Goal: Contribute content: Add original content to the website for others to see

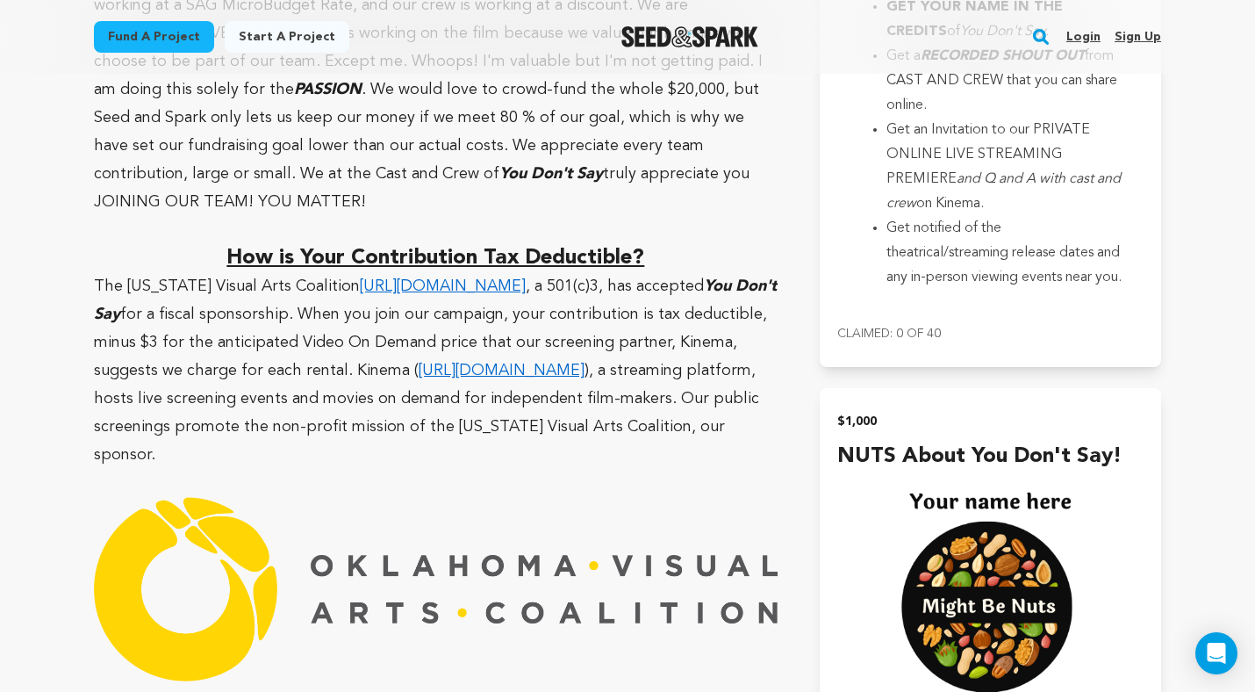
scroll to position [4621, 0]
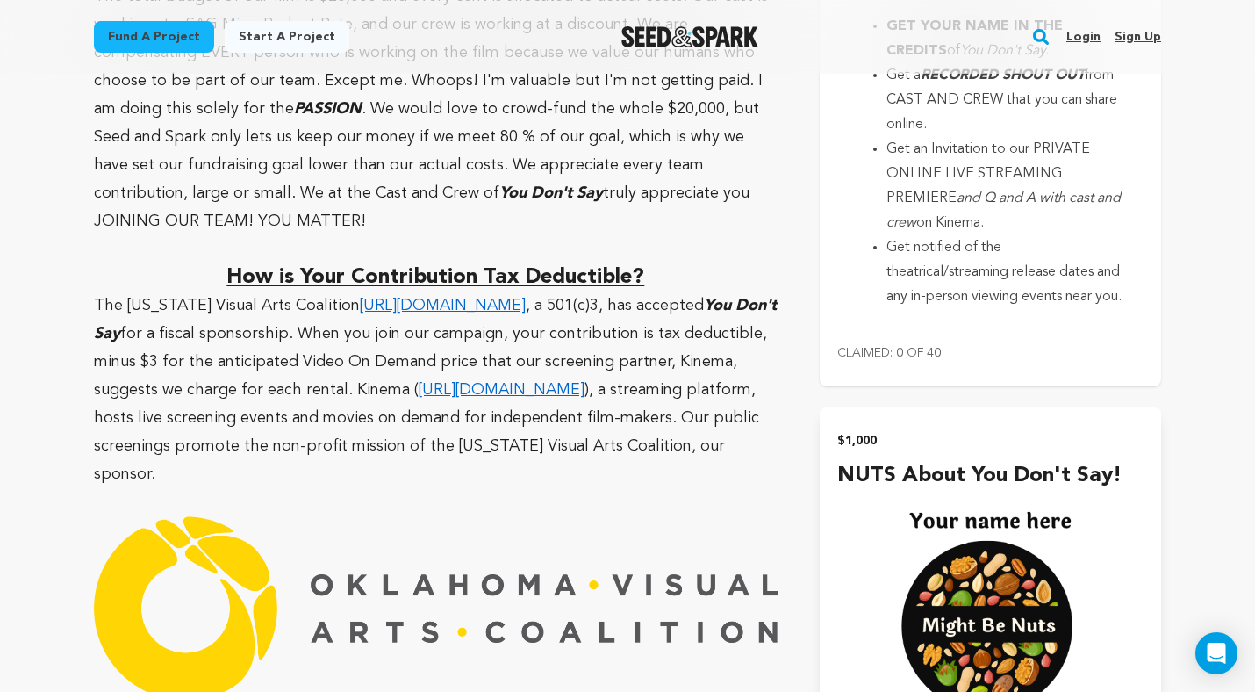
click at [911, 235] on li "Get an Invitation to our PRIVATE ONLINE LIVE STREAMING PREMIERE and Q and A wit…" at bounding box center [1004, 186] width 236 height 98
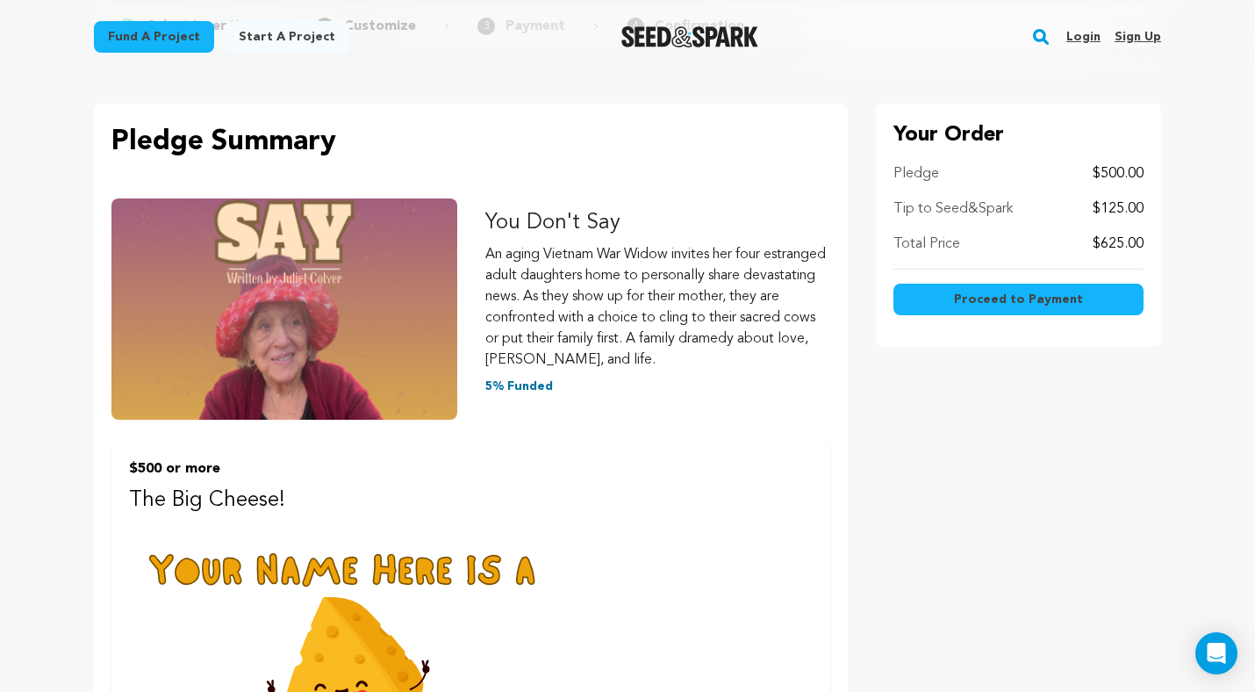
scroll to position [150, 0]
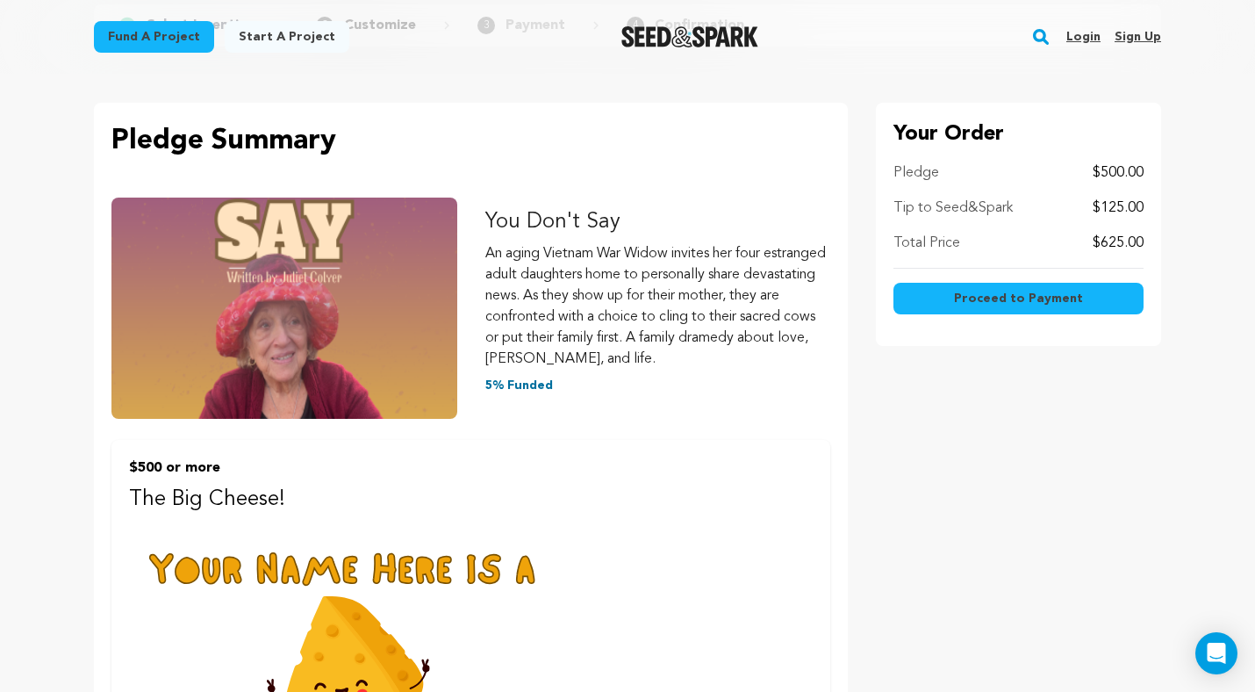
click at [933, 211] on p "Tip to Seed&Spark" at bounding box center [952, 207] width 119 height 21
click at [660, 378] on p "5% Funded" at bounding box center [658, 385] width 346 height 18
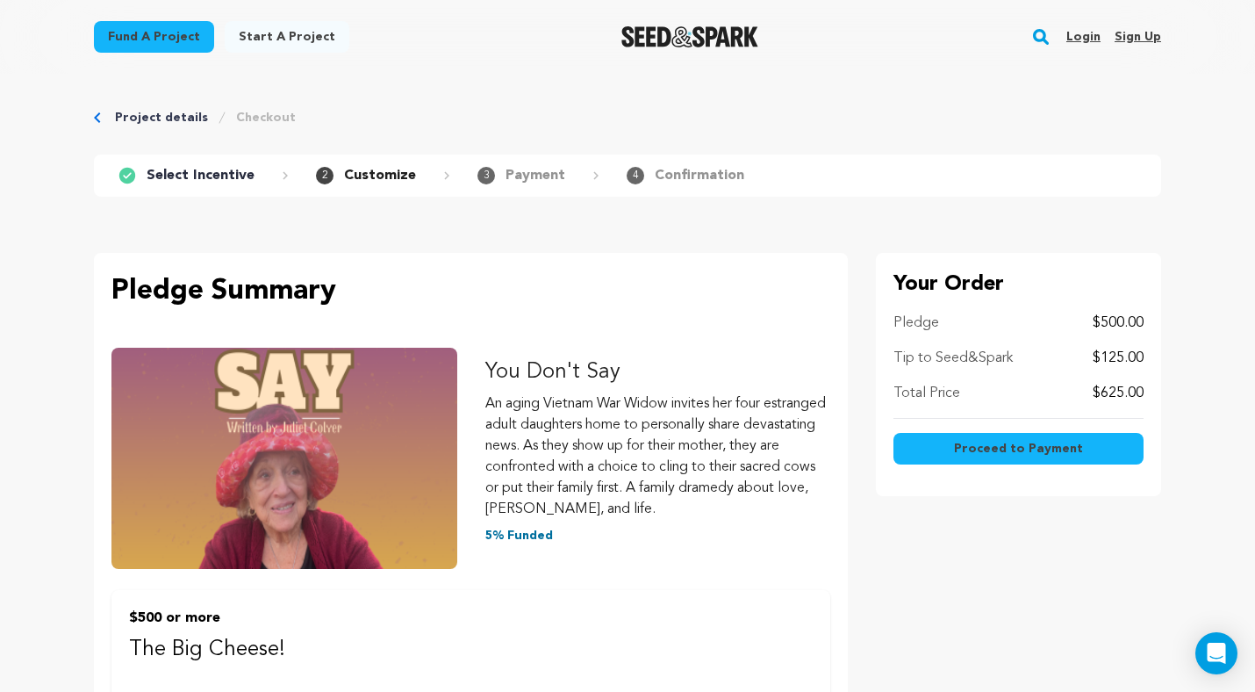
scroll to position [0, 0]
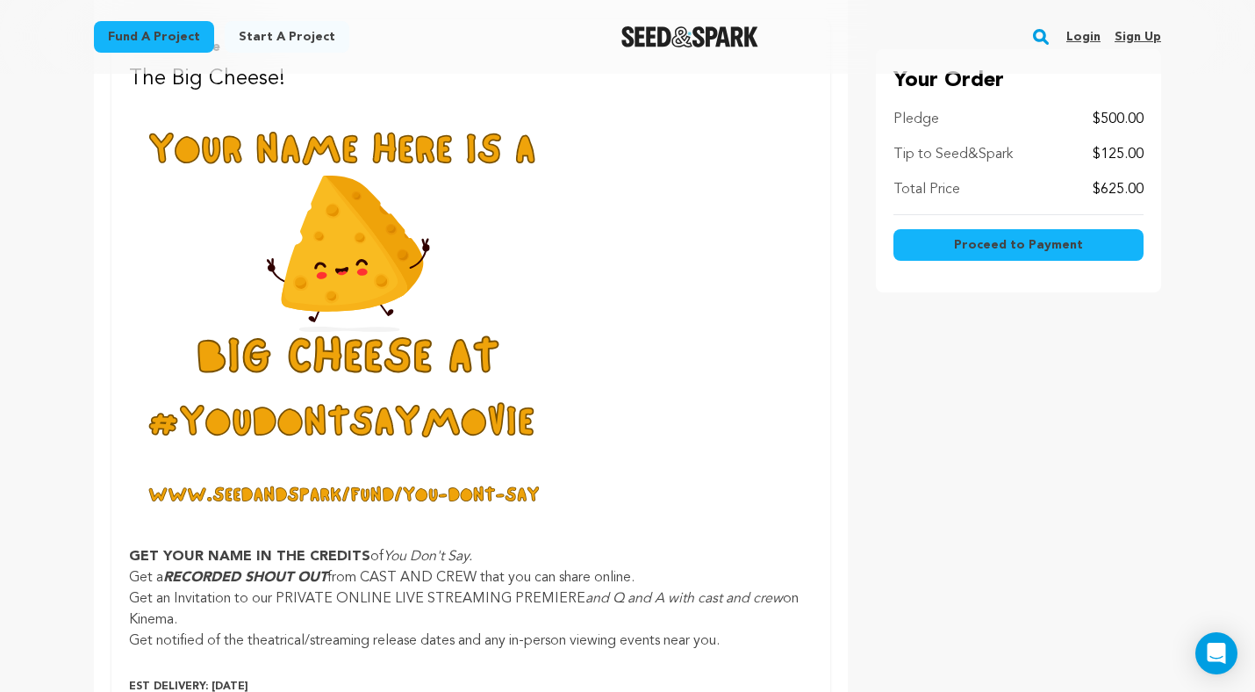
scroll to position [521, 0]
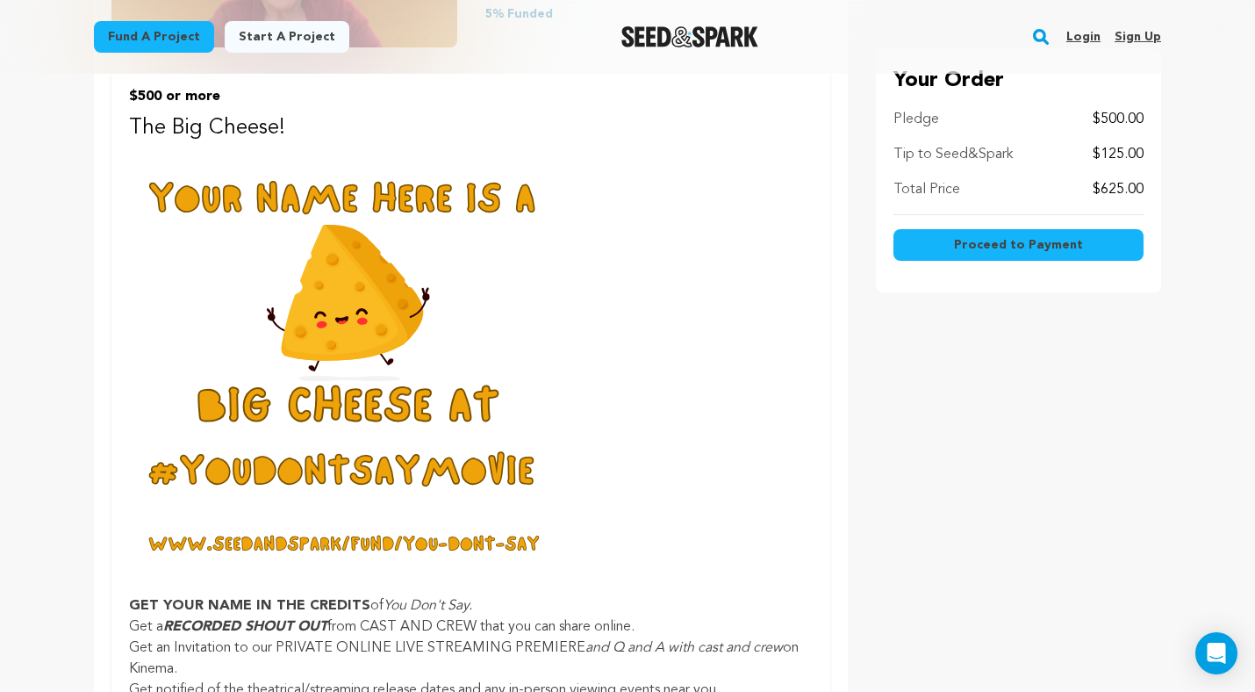
click at [428, 294] on img at bounding box center [348, 368] width 439 height 439
click at [415, 335] on img at bounding box center [348, 368] width 439 height 439
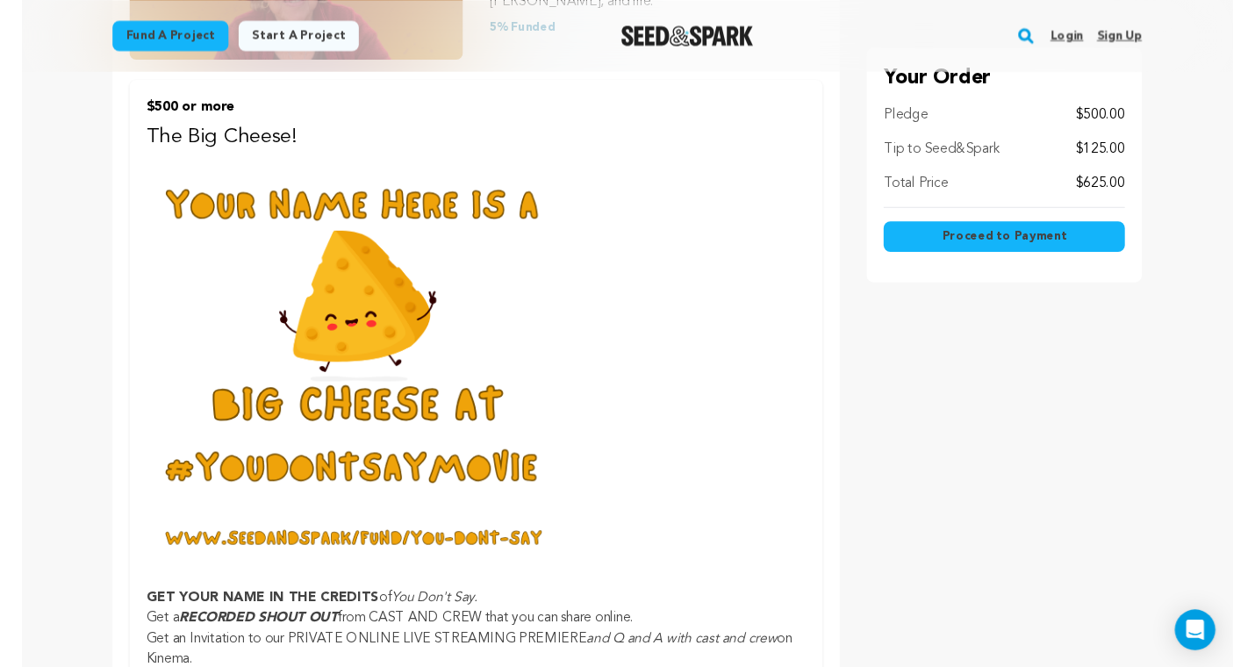
scroll to position [502, 0]
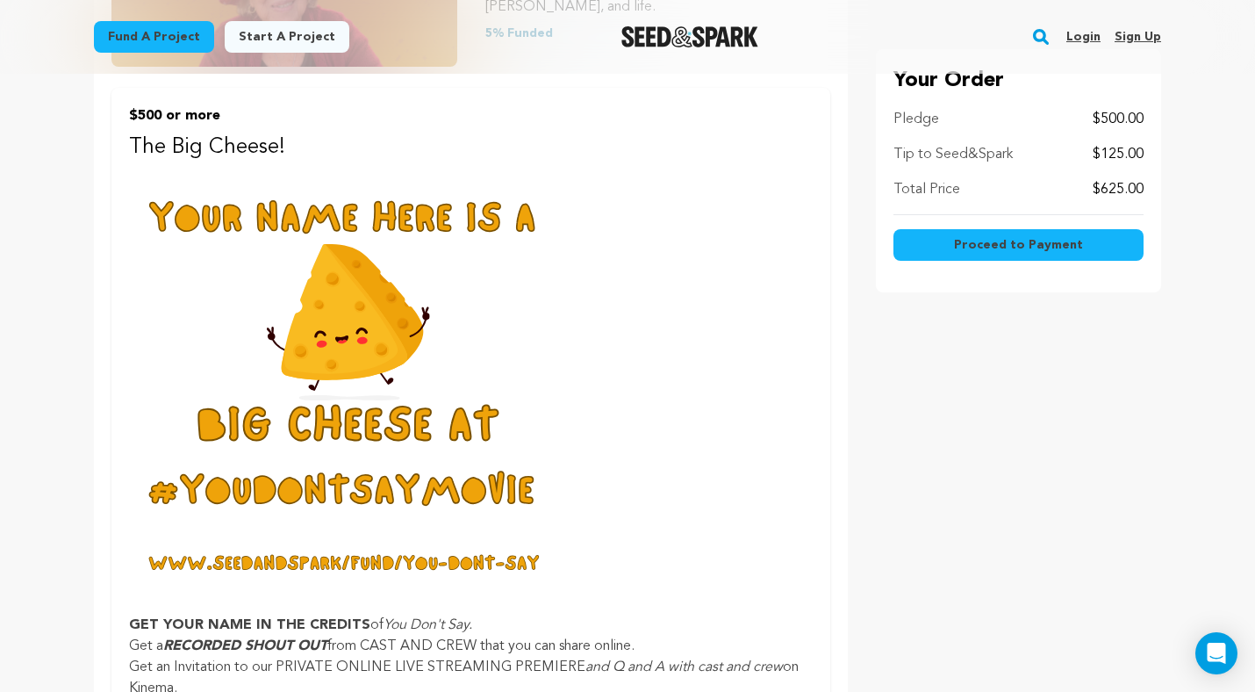
click at [458, 493] on img at bounding box center [348, 387] width 439 height 439
click at [363, 462] on img at bounding box center [348, 387] width 439 height 439
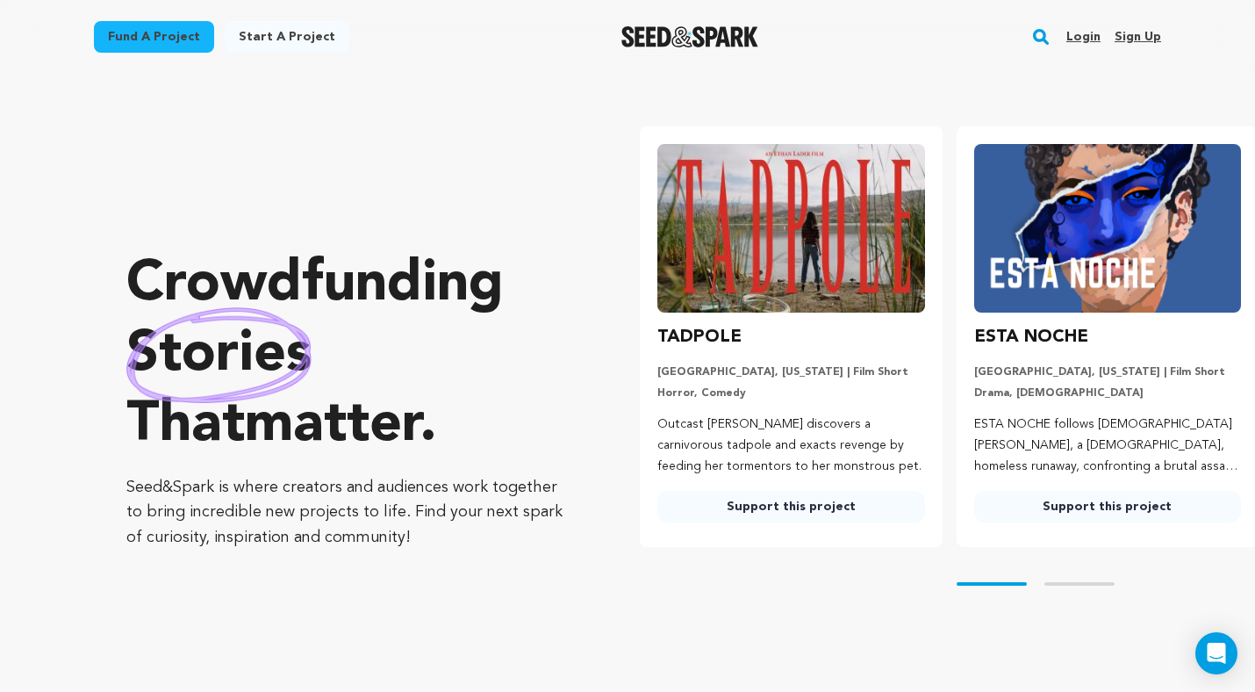
click at [1086, 40] on link "Login" at bounding box center [1083, 37] width 34 height 28
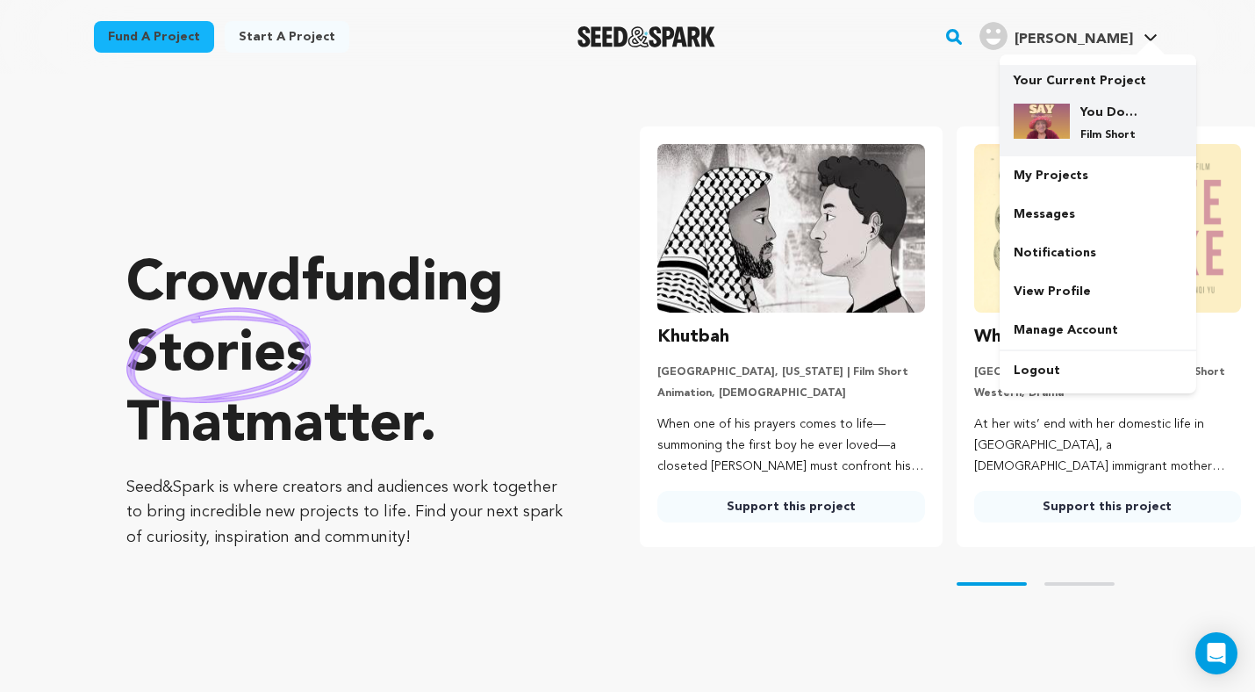
click at [1063, 117] on img at bounding box center [1042, 121] width 56 height 35
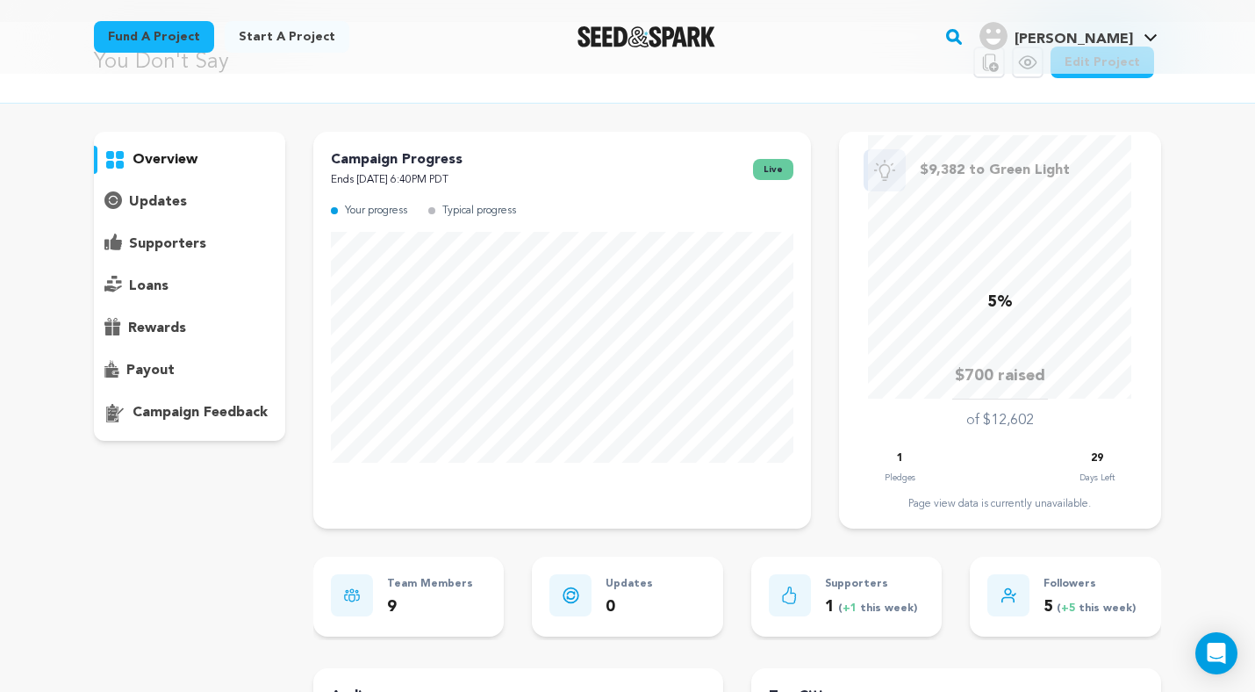
scroll to position [50, 0]
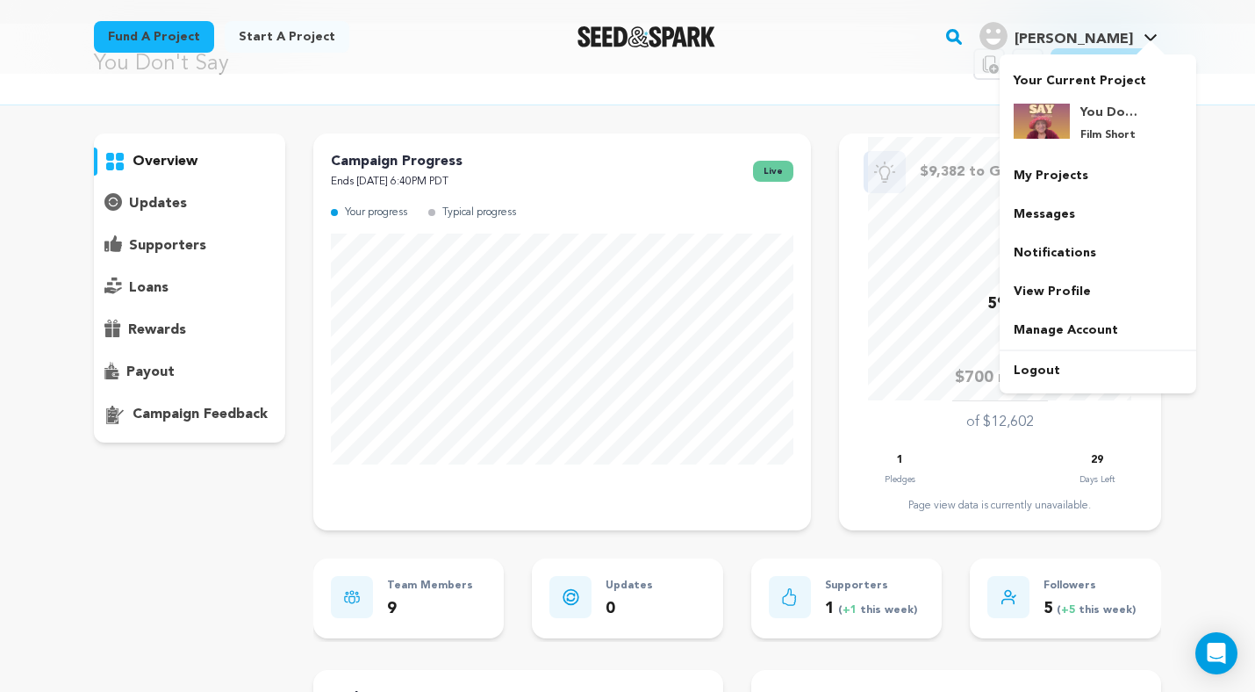
click at [1110, 45] on span "[PERSON_NAME]" at bounding box center [1073, 39] width 118 height 14
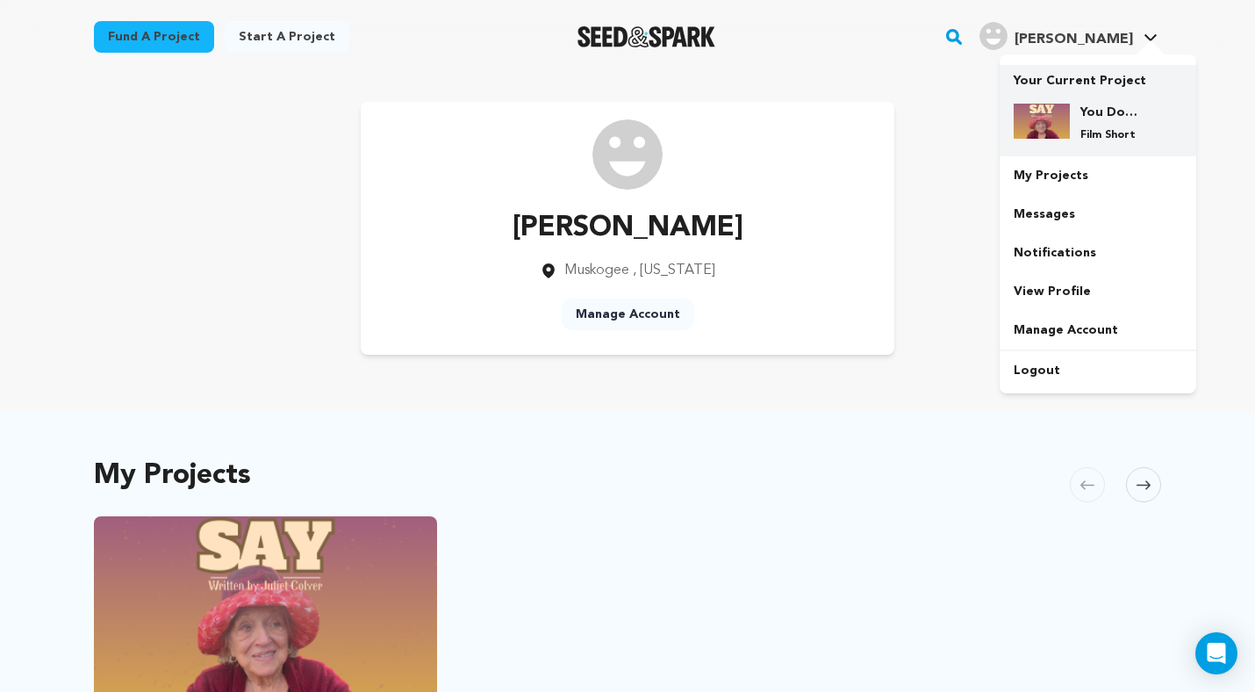
click at [1076, 105] on div "You Don't Say Film Short" at bounding box center [1112, 123] width 84 height 39
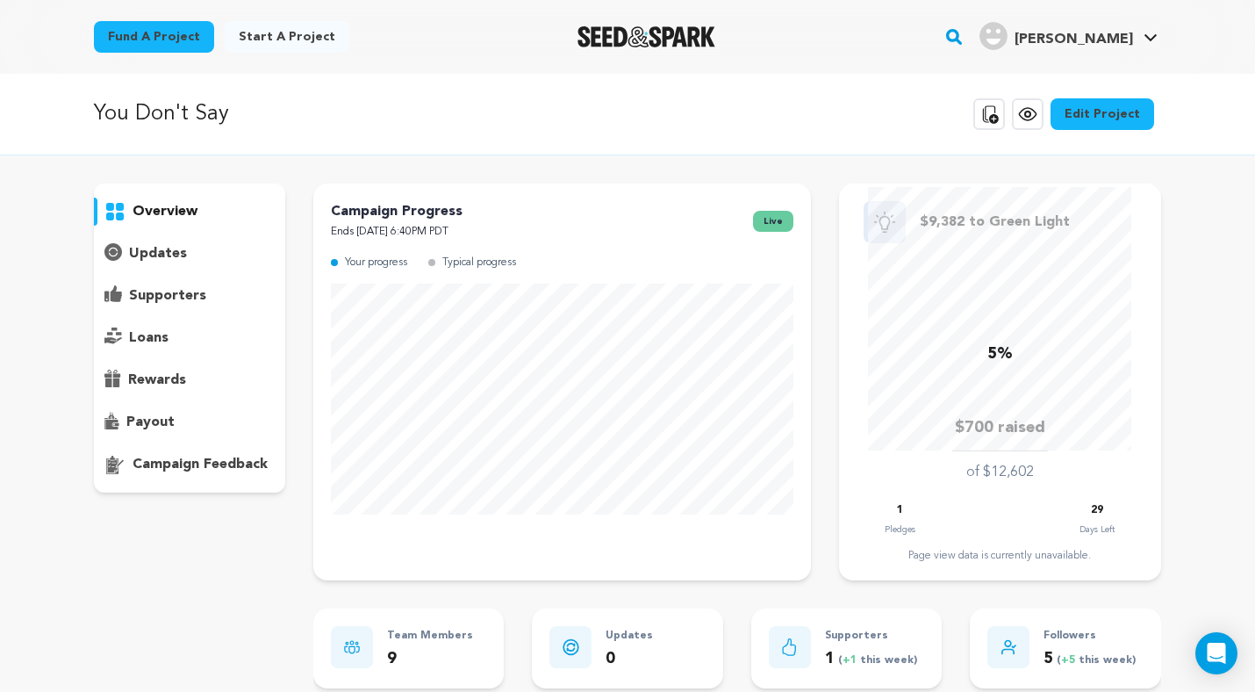
click at [1121, 116] on link "Edit Project" at bounding box center [1102, 114] width 104 height 32
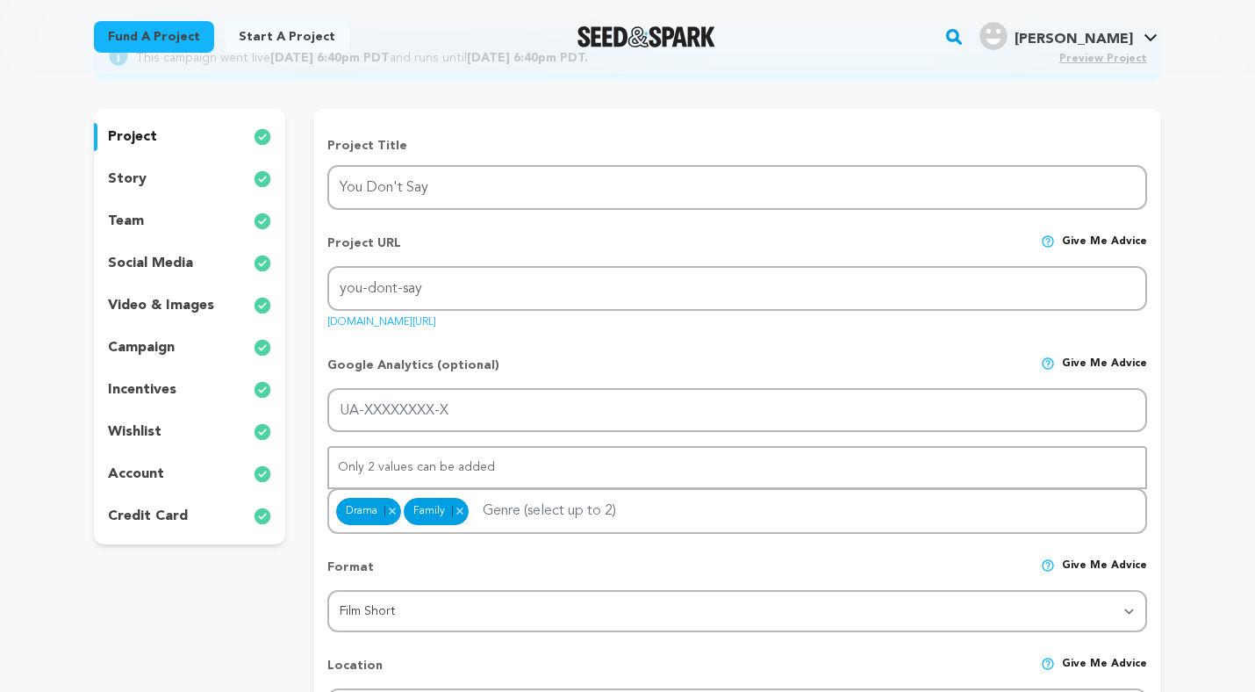
scroll to position [156, 0]
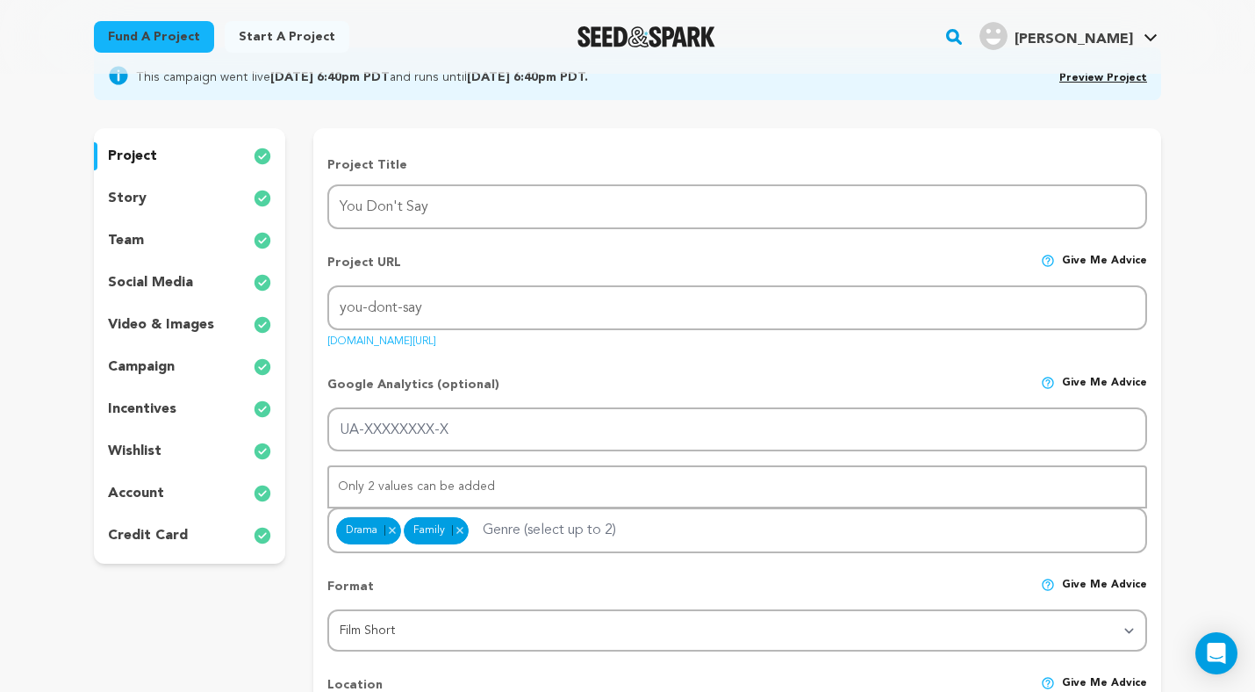
click at [162, 411] on p "incentives" at bounding box center [142, 408] width 68 height 21
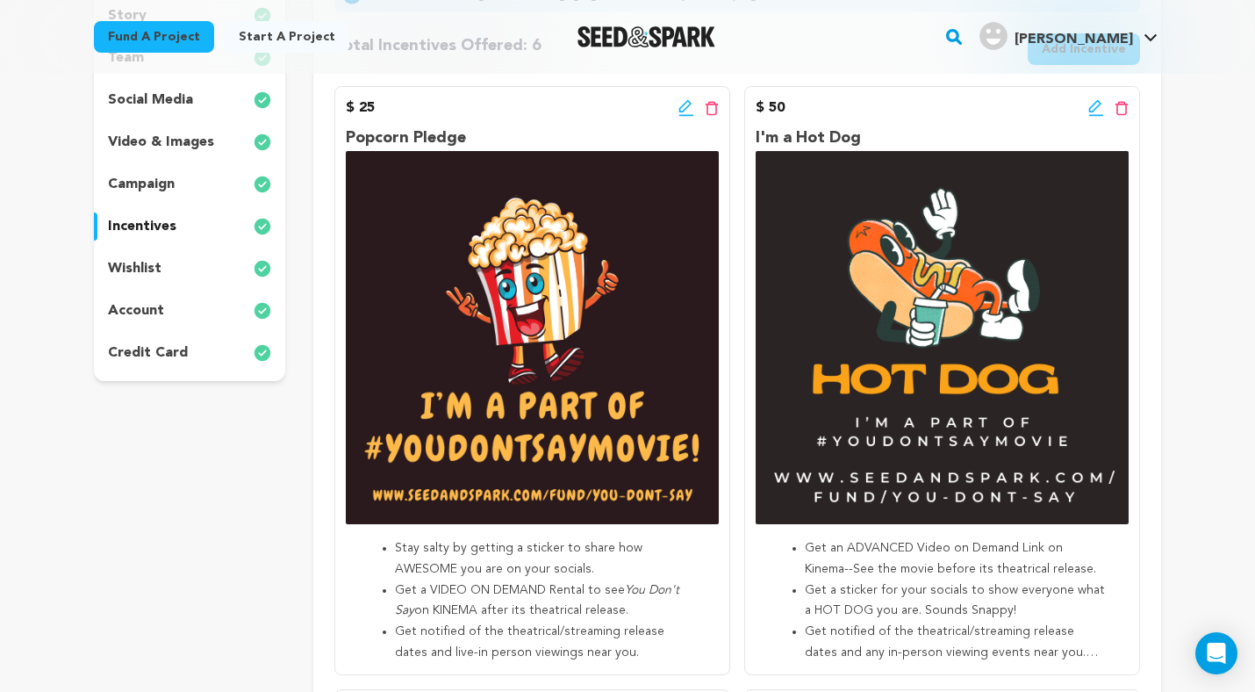
scroll to position [340, 0]
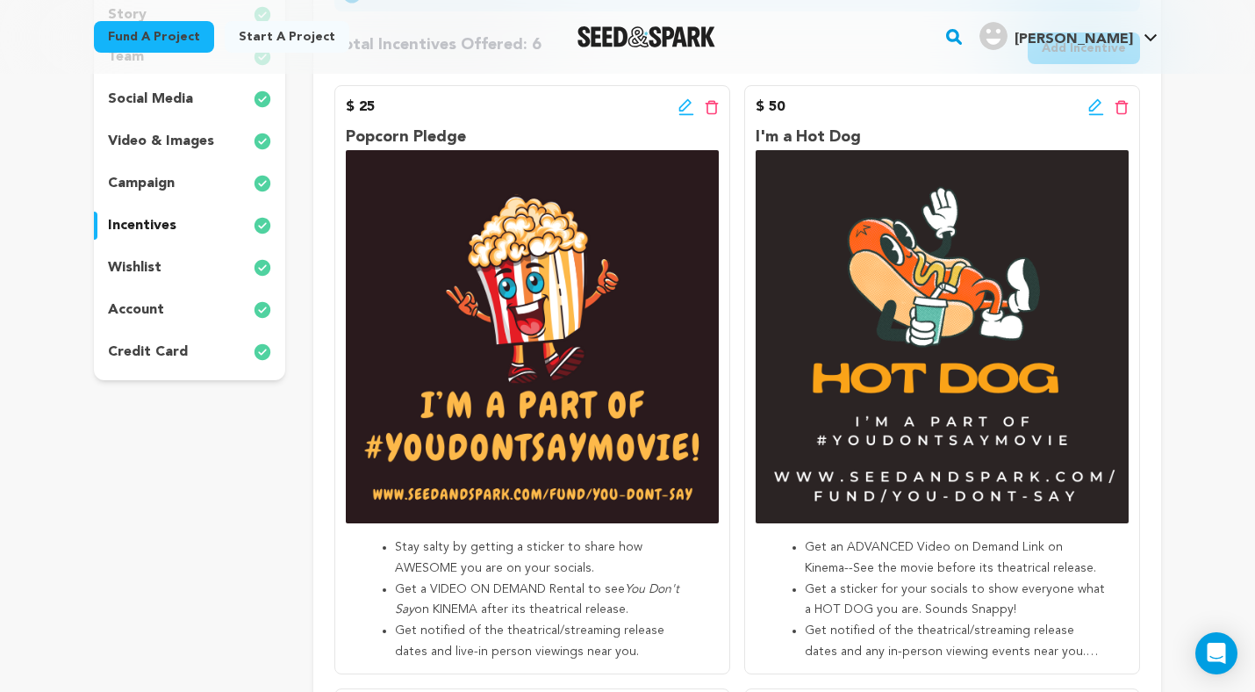
click at [543, 412] on img at bounding box center [532, 336] width 373 height 373
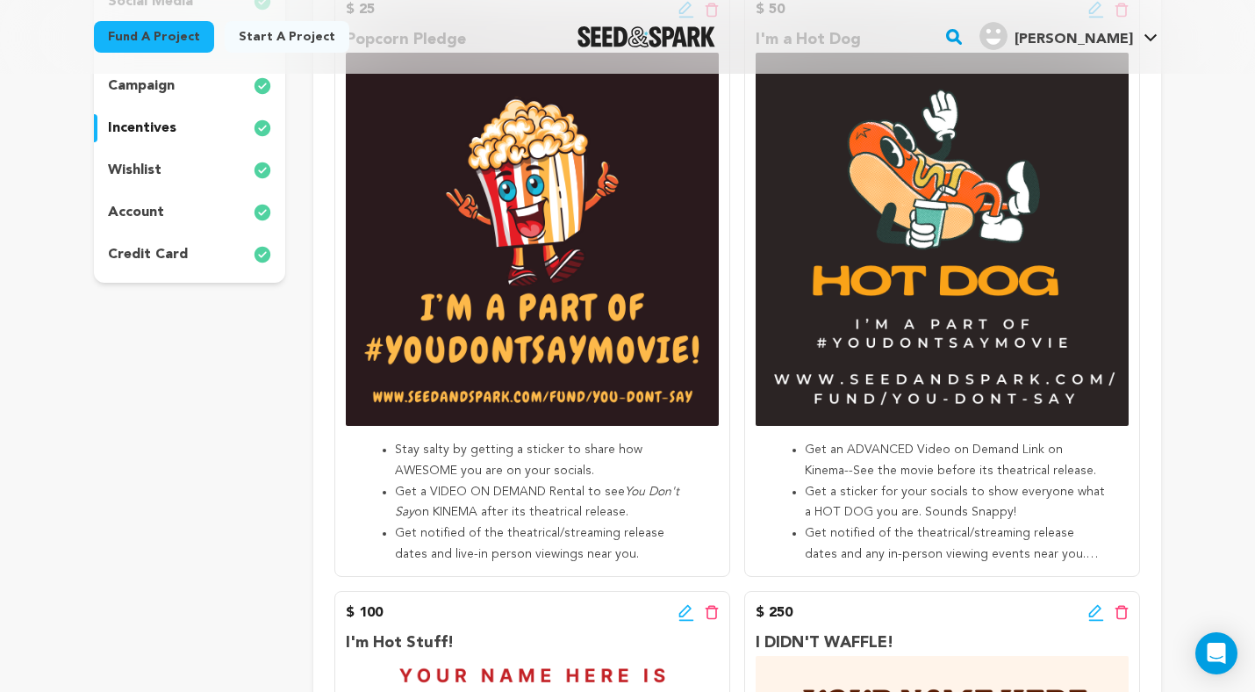
scroll to position [439, 0]
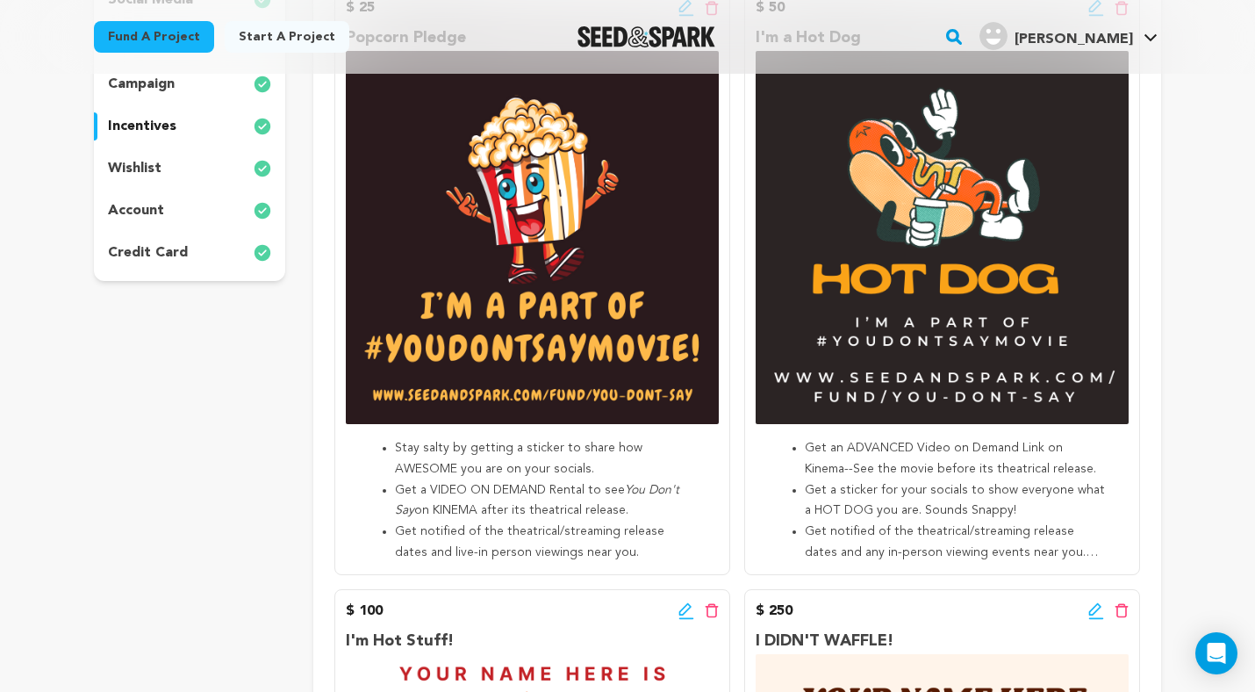
click at [523, 521] on li "Get notified of the theatrical/streaming release dates and live-in person viewi…" at bounding box center [546, 542] width 303 height 42
click at [531, 443] on li "Stay salty by getting a sticker to share how AWESOME you are on your socials." at bounding box center [546, 459] width 303 height 42
click at [519, 444] on li "Stay salty by getting a sticker to share how AWESOME you are on your socials." at bounding box center [546, 459] width 303 height 42
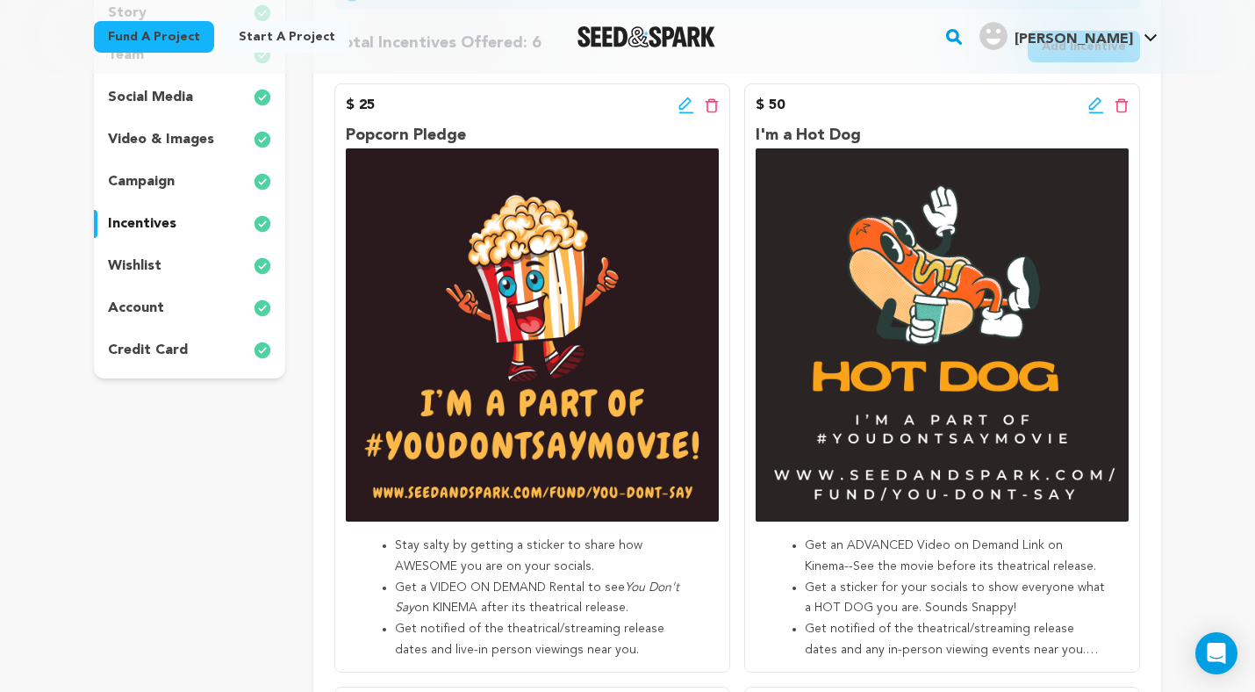
scroll to position [269, 0]
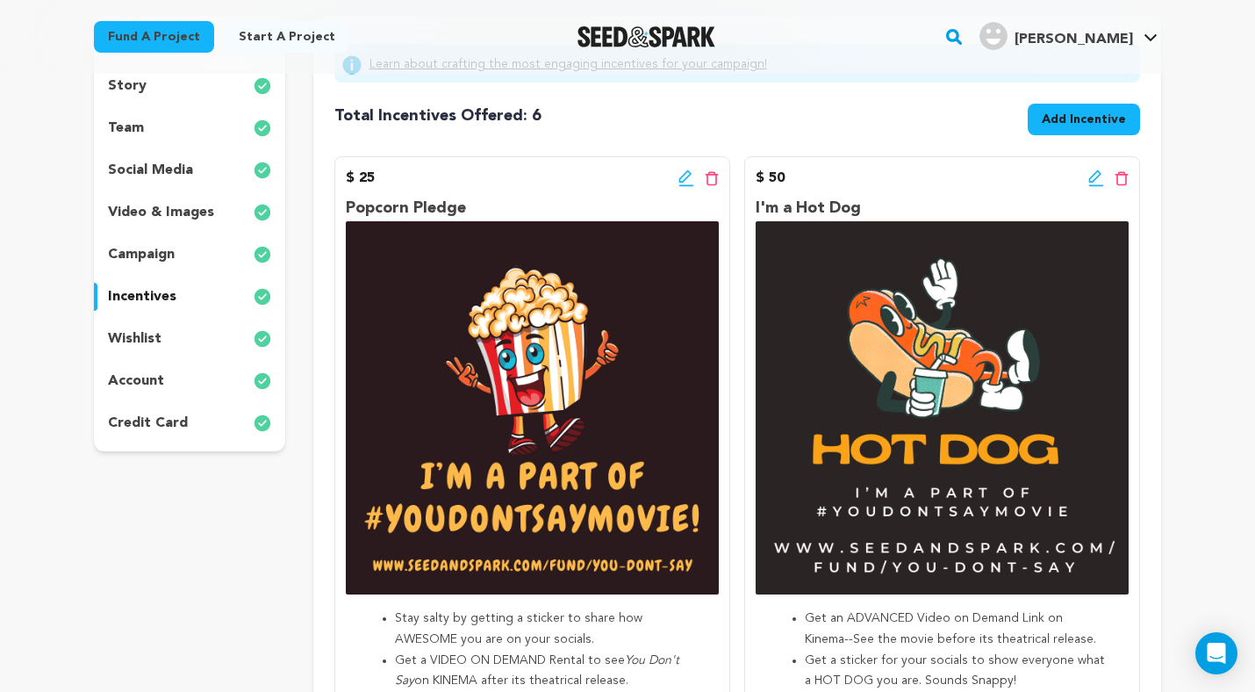
click at [685, 173] on icon at bounding box center [684, 176] width 12 height 12
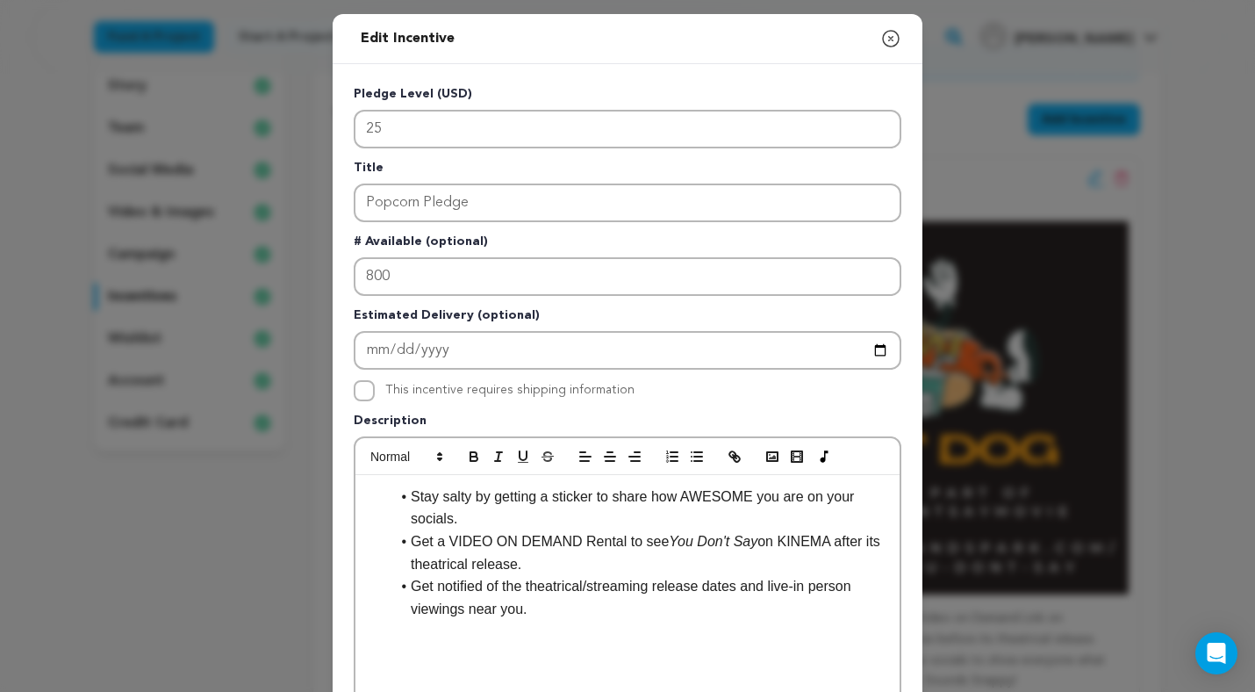
click at [554, 494] on li "Stay salty by getting a sticker to share how AWESOME you are on your socials." at bounding box center [638, 507] width 497 height 45
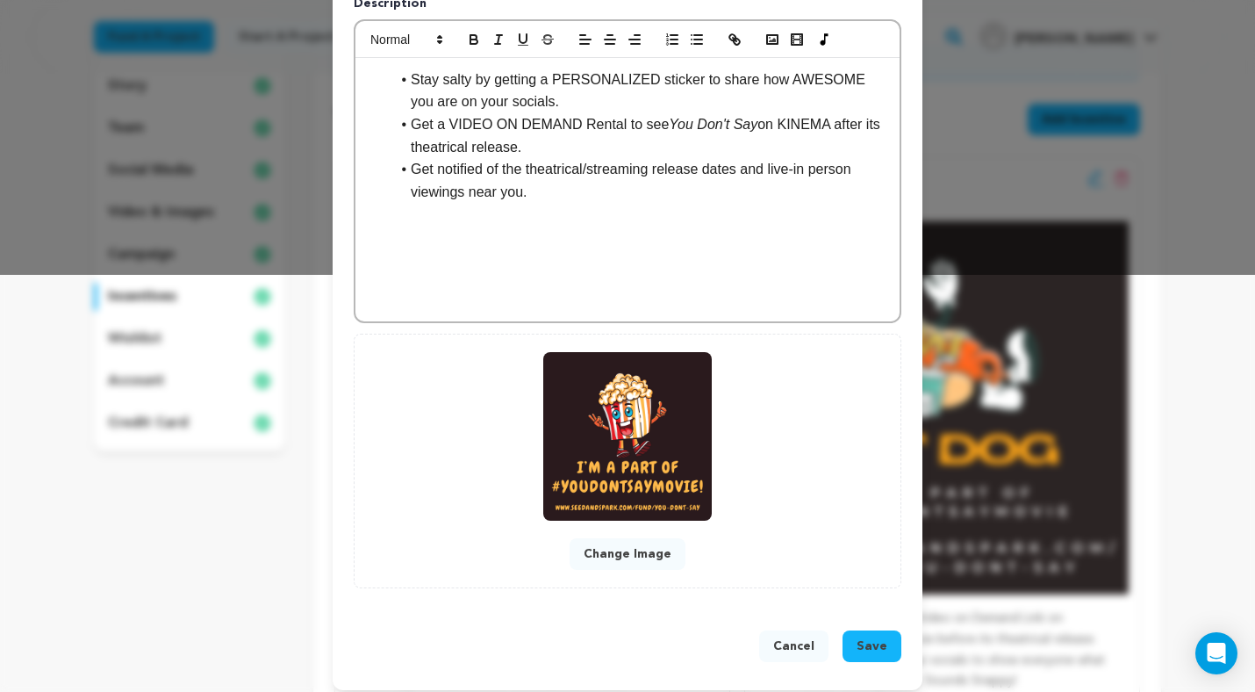
scroll to position [419, 0]
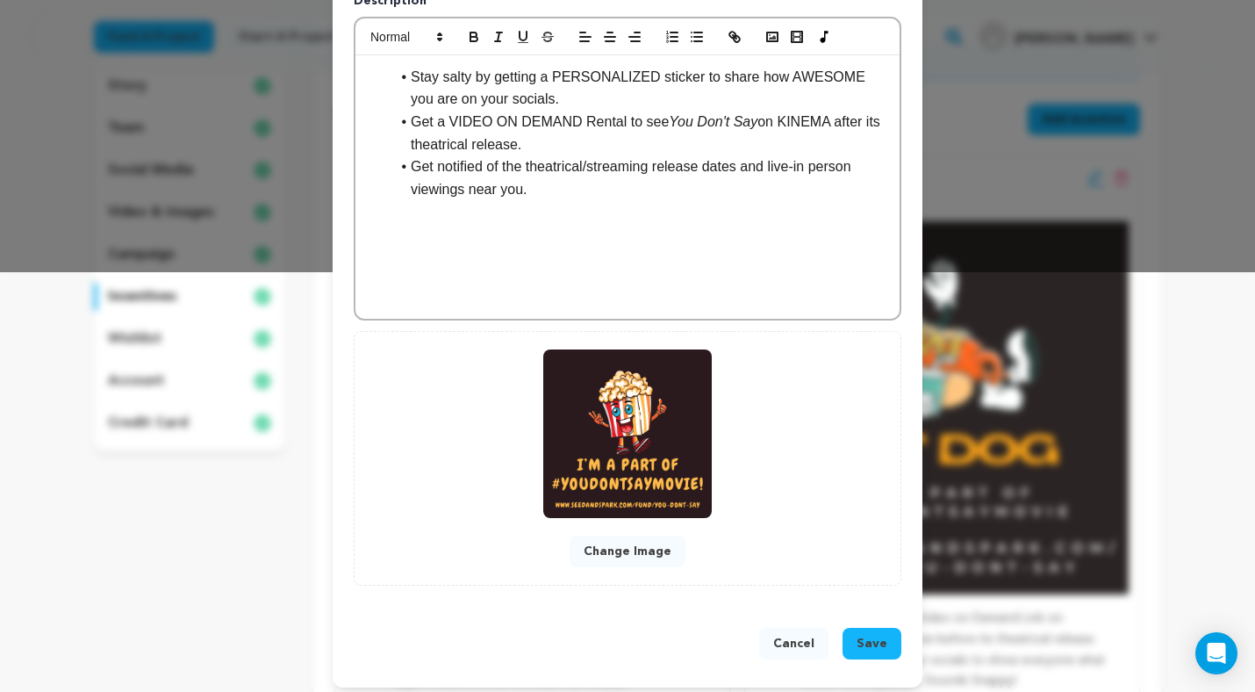
click at [604, 548] on button "Change Image" at bounding box center [628, 551] width 116 height 32
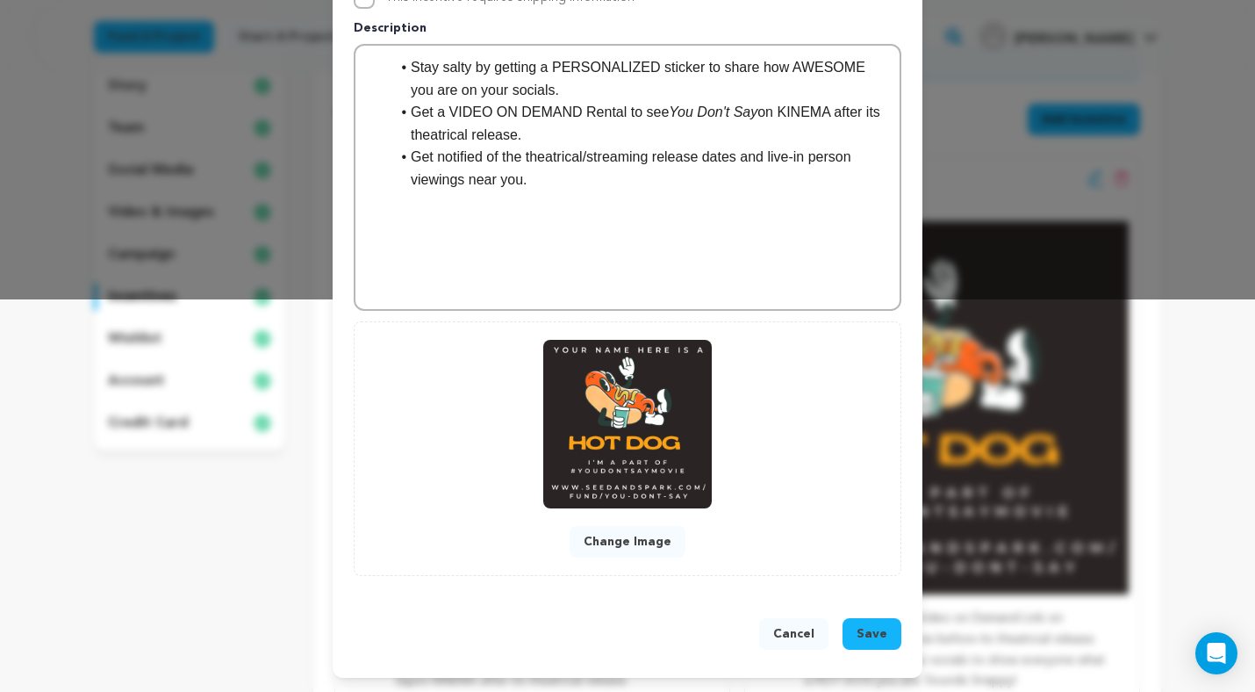
scroll to position [392, 0]
click at [866, 634] on span "Save" at bounding box center [872, 634] width 31 height 18
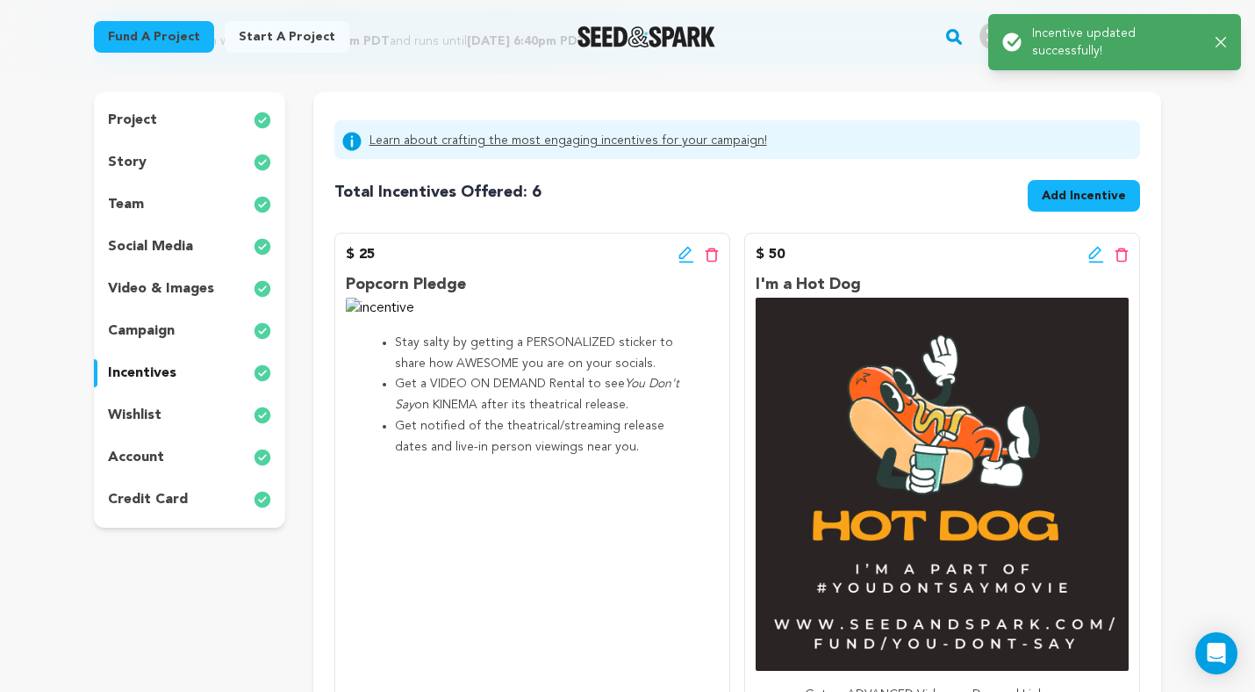
scroll to position [195, 0]
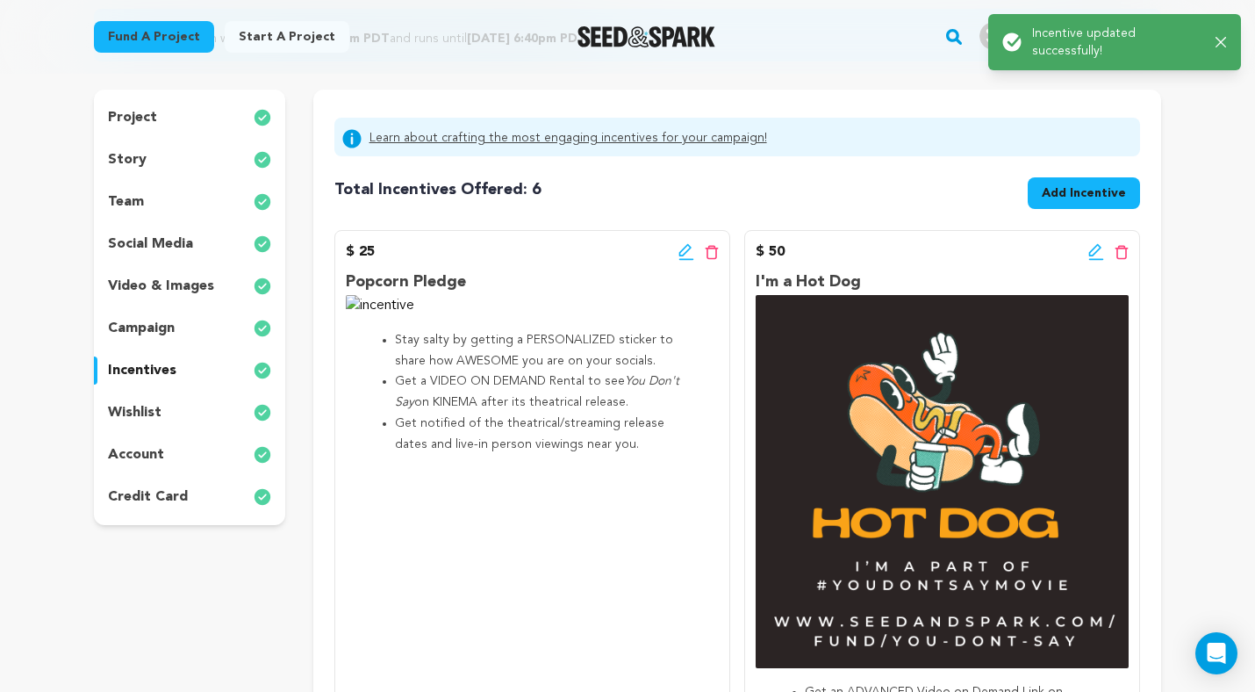
click at [687, 253] on icon at bounding box center [686, 252] width 16 height 18
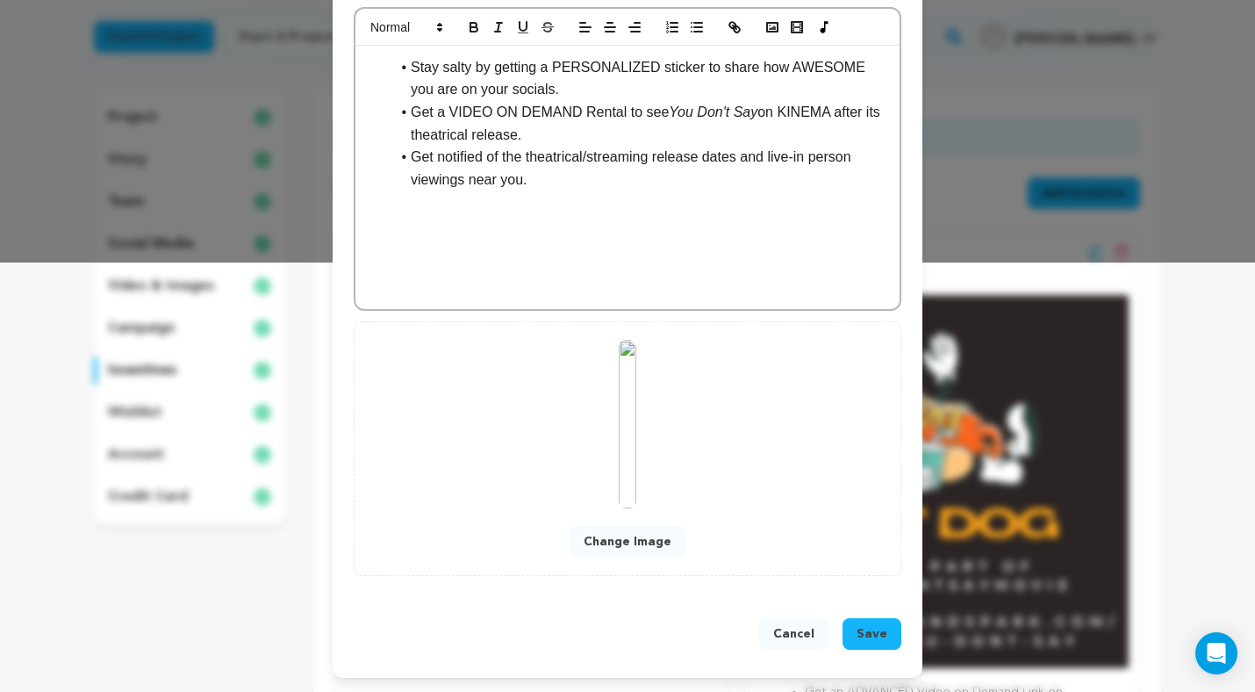
scroll to position [430, 0]
click at [620, 537] on button "Change Image" at bounding box center [628, 542] width 116 height 32
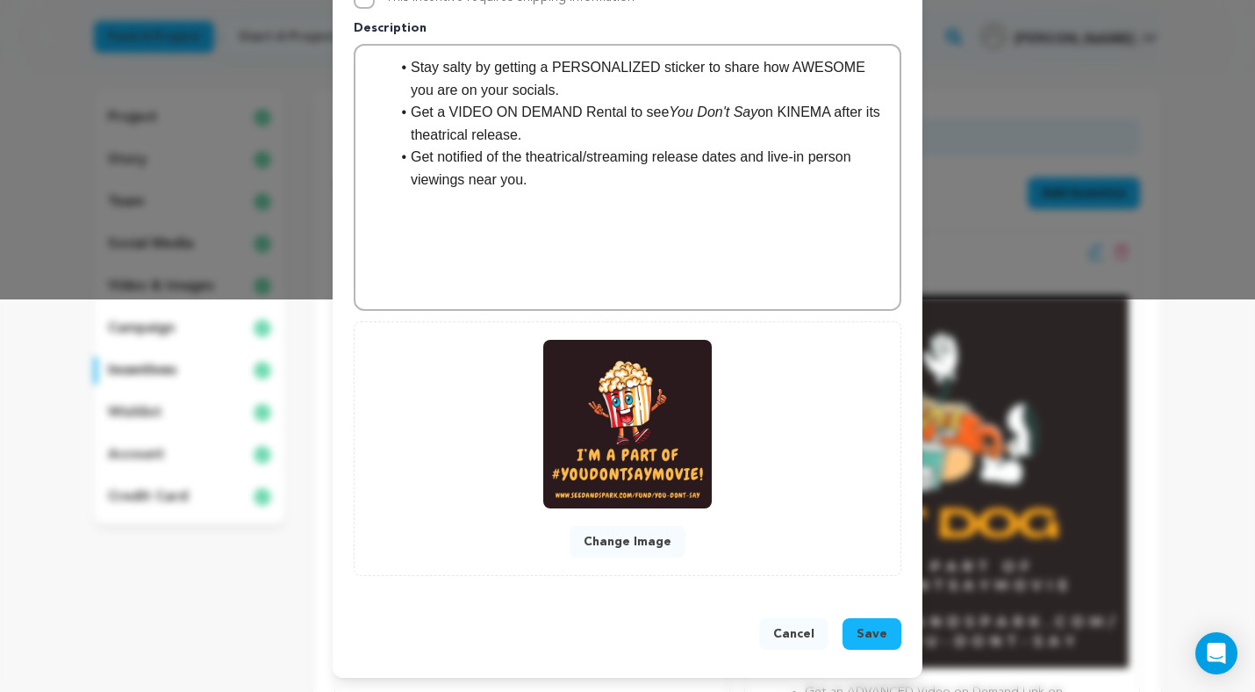
scroll to position [392, 0]
click at [869, 629] on span "Save" at bounding box center [872, 634] width 31 height 18
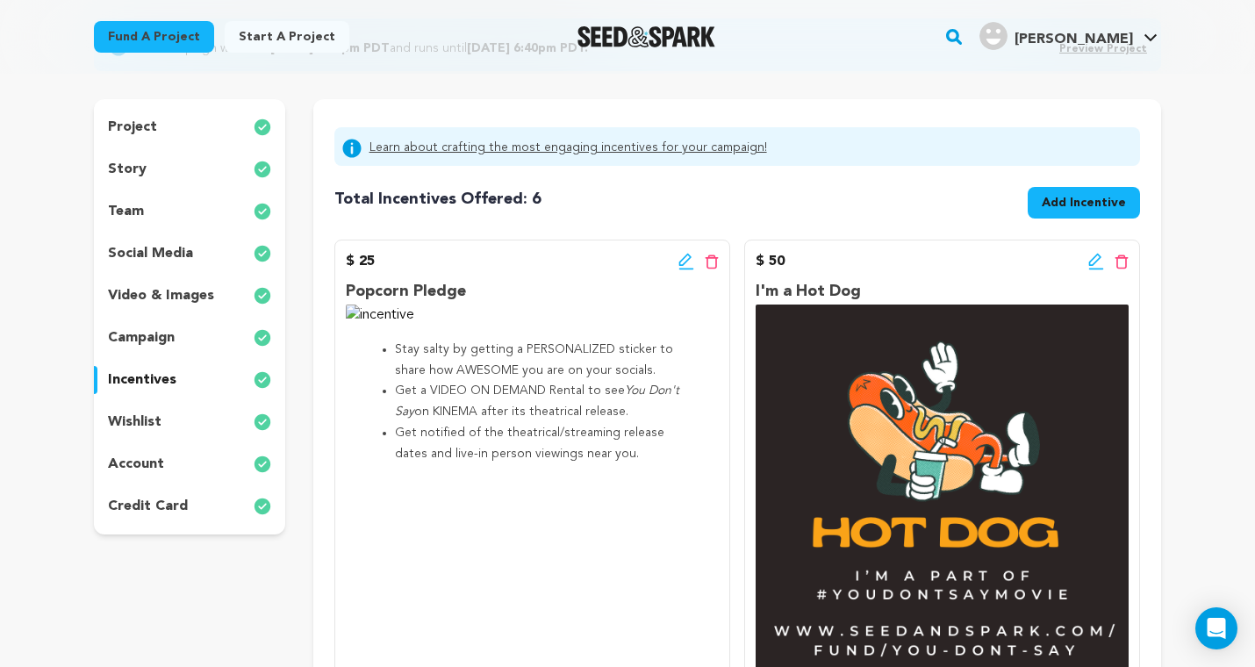
scroll to position [191, 0]
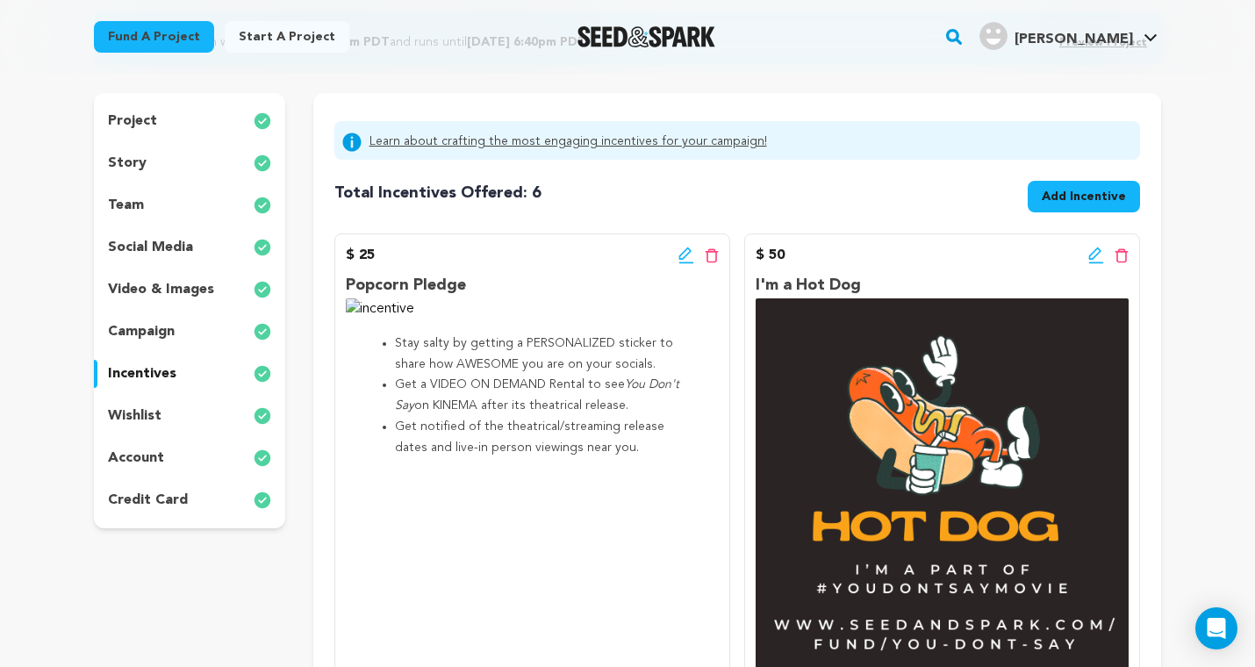
click at [684, 259] on icon at bounding box center [686, 256] width 16 height 18
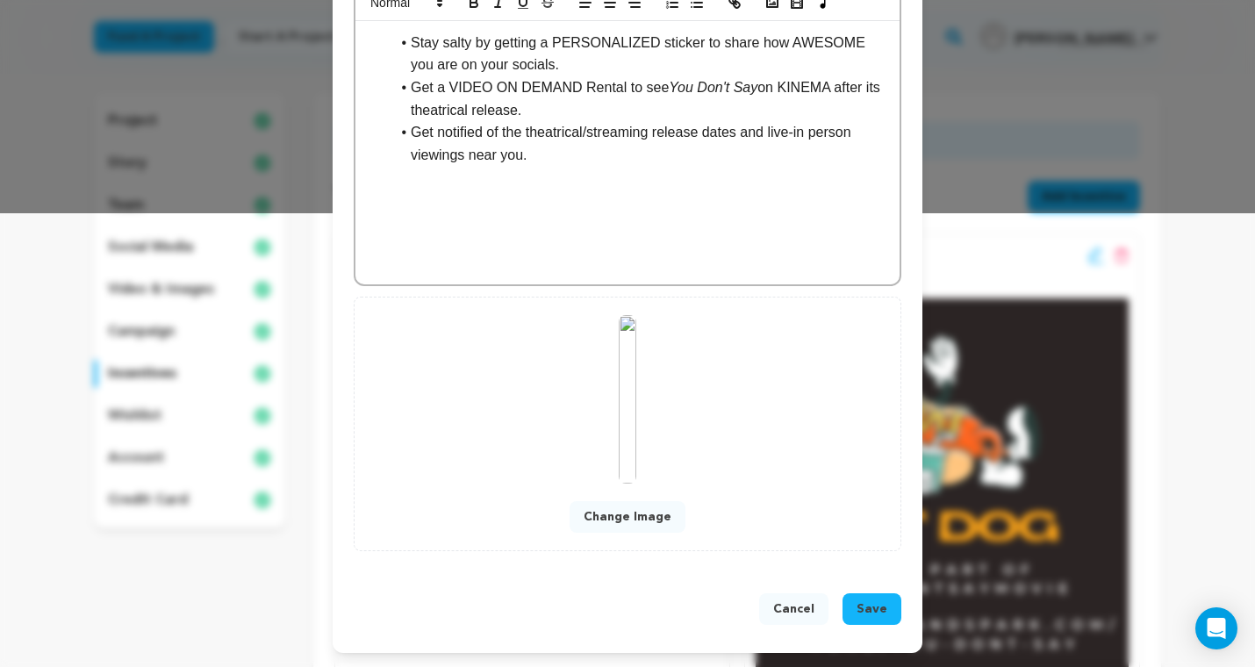
scroll to position [455, 0]
click at [626, 520] on button "Change Image" at bounding box center [628, 517] width 116 height 32
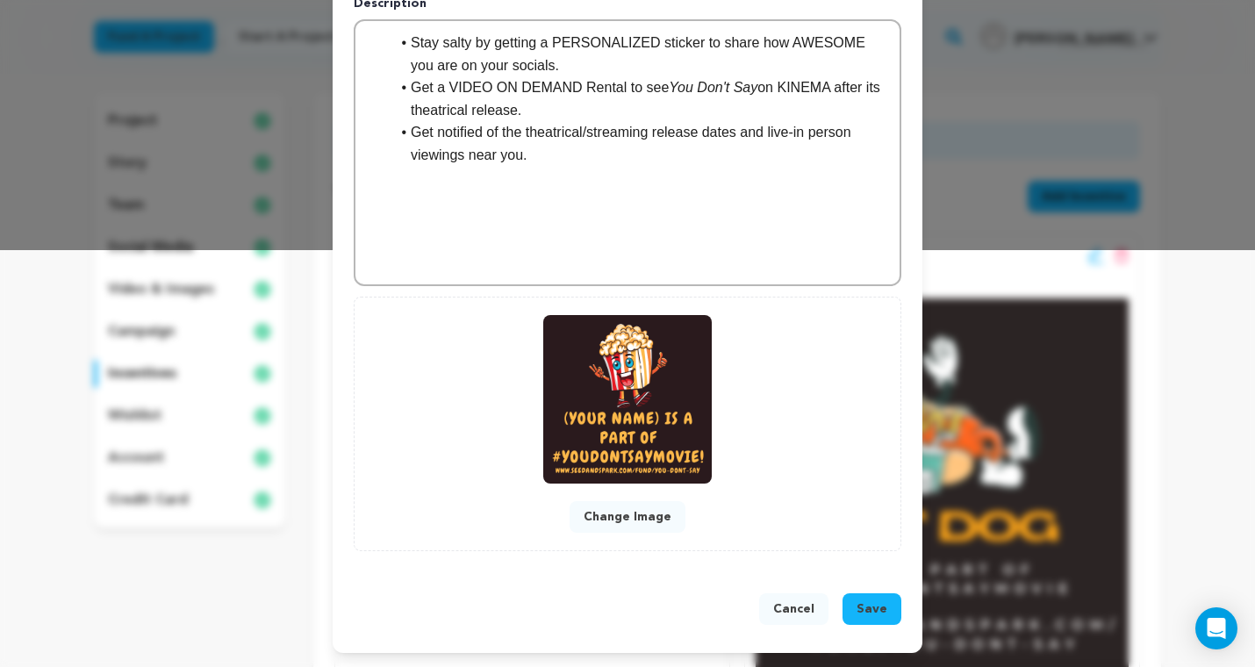
scroll to position [417, 0]
click at [872, 612] on span "Save" at bounding box center [872, 609] width 31 height 18
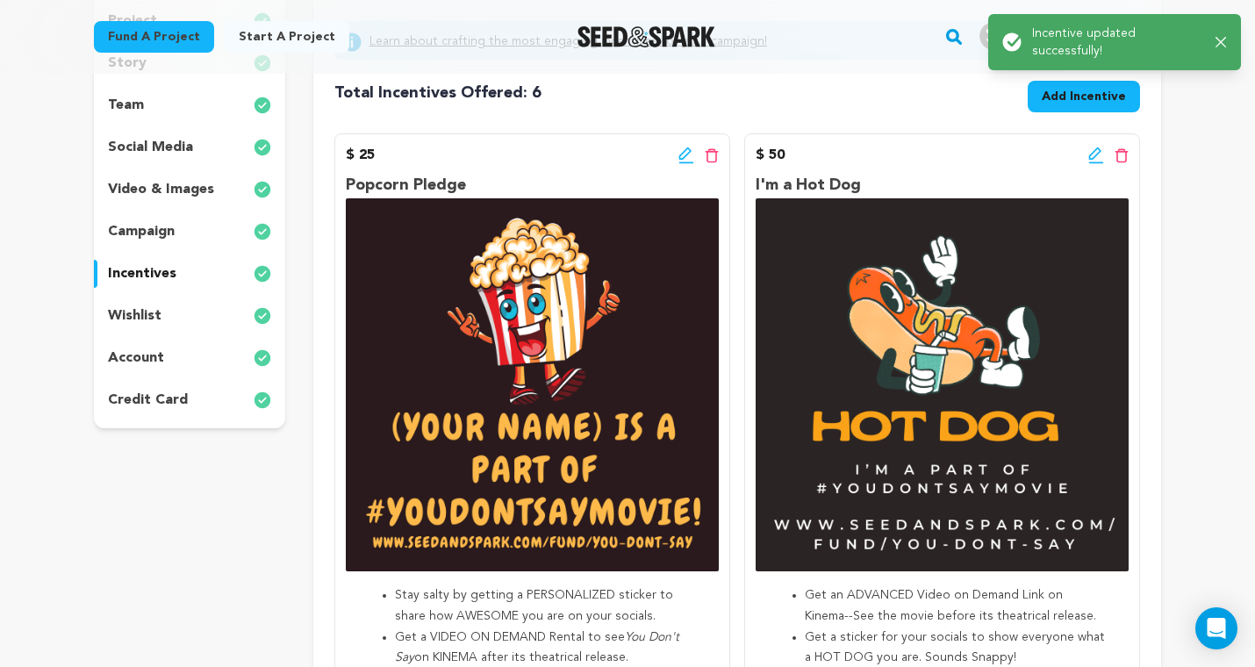
scroll to position [281, 0]
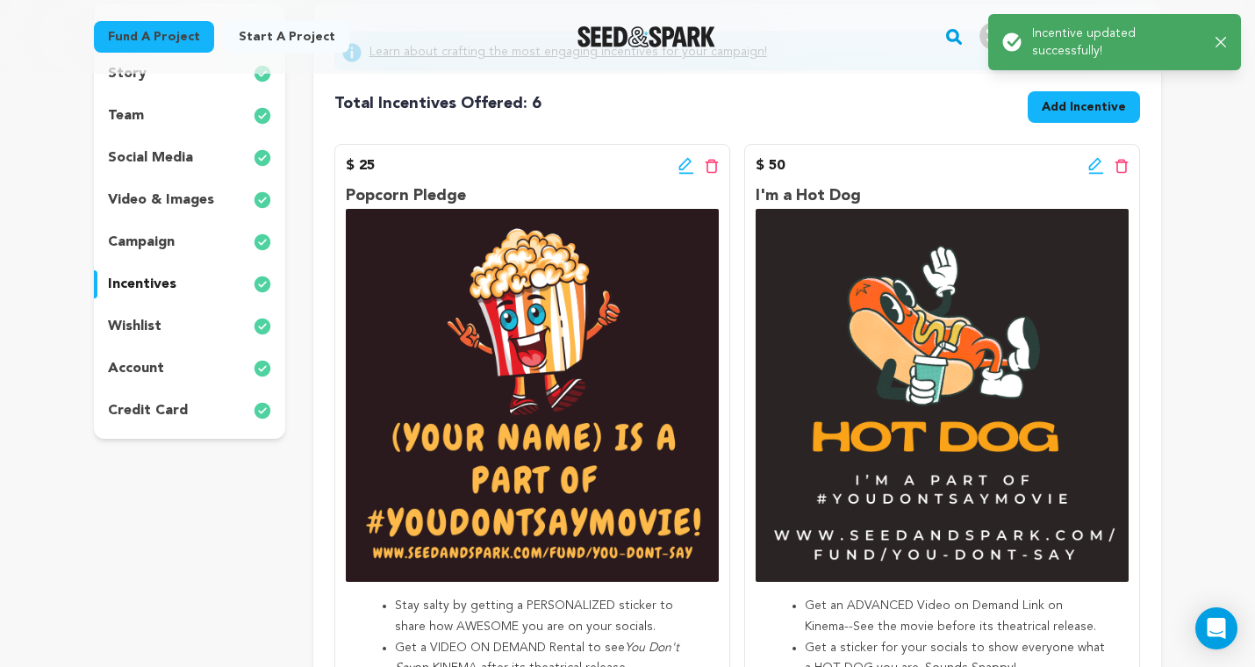
click at [1094, 171] on icon at bounding box center [1096, 166] width 16 height 18
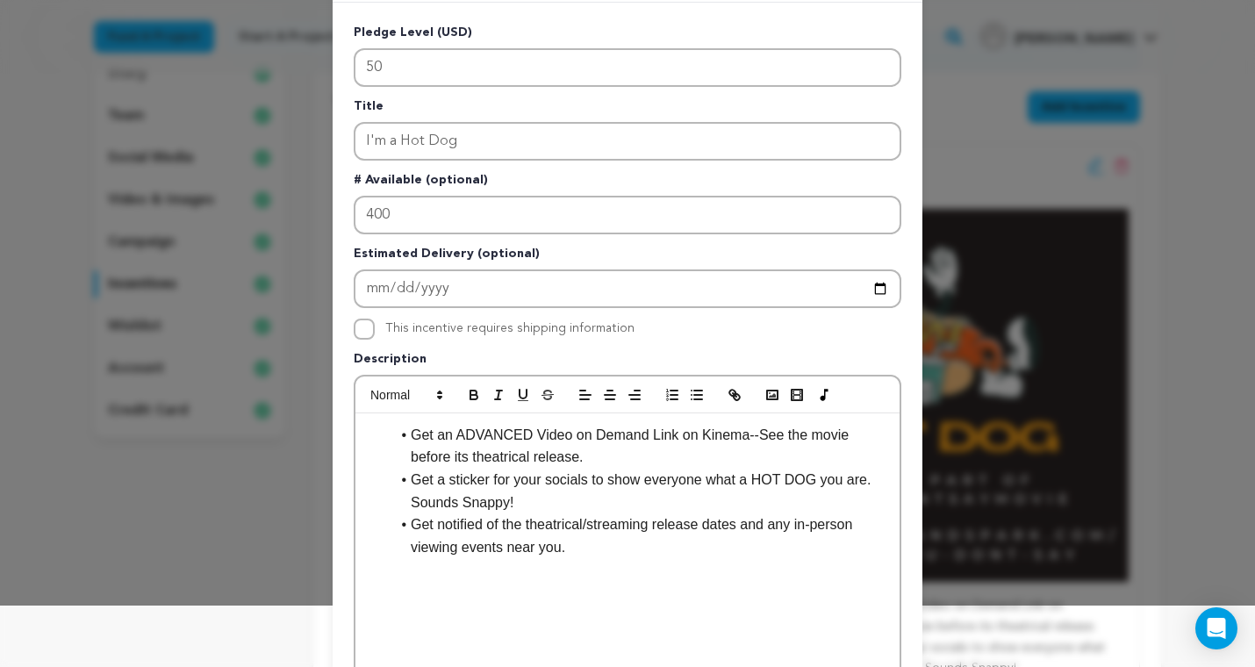
scroll to position [64, 0]
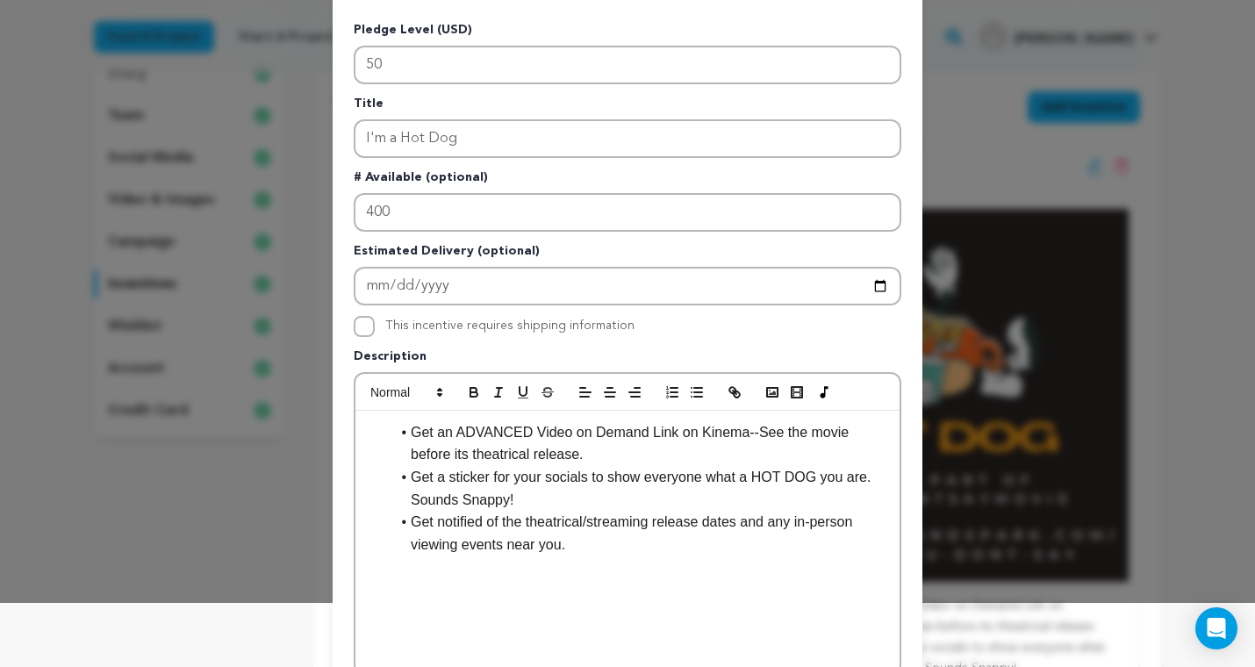
click at [450, 478] on li "Get a sticker for your socials to show everyone what a HOT DOG you are. Sounds …" at bounding box center [638, 488] width 497 height 45
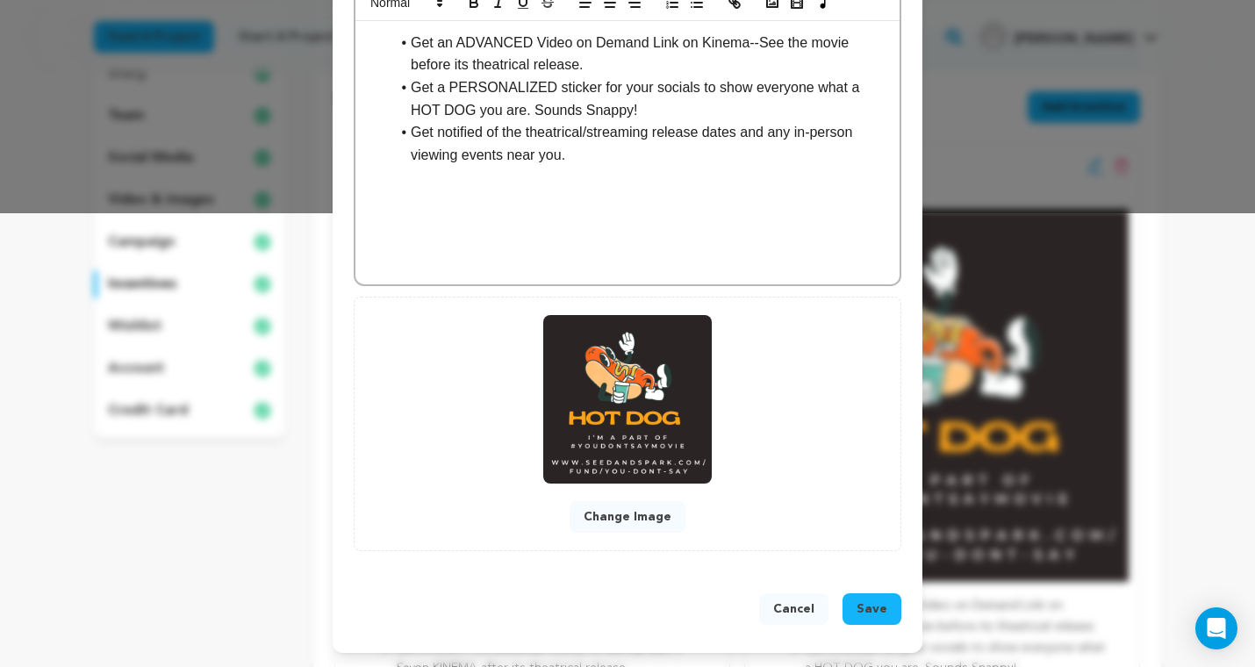
scroll to position [455, 0]
click at [609, 519] on button "Change Image" at bounding box center [628, 517] width 116 height 32
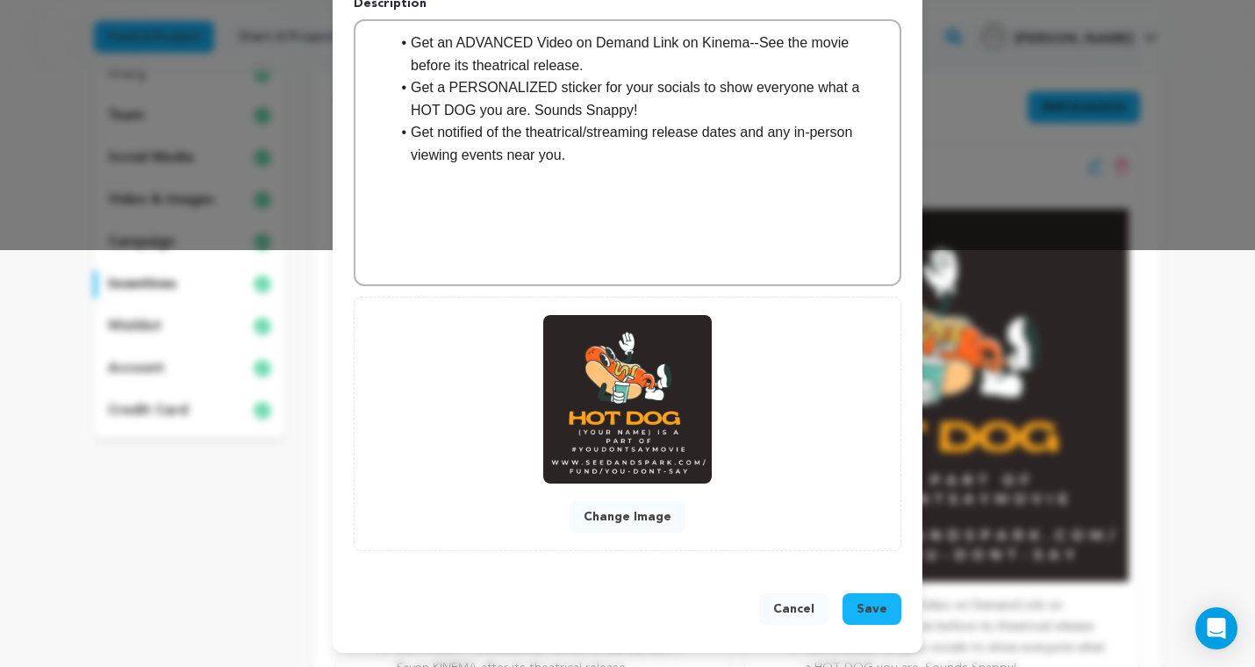
scroll to position [417, 0]
click at [868, 607] on span "Save" at bounding box center [872, 609] width 31 height 18
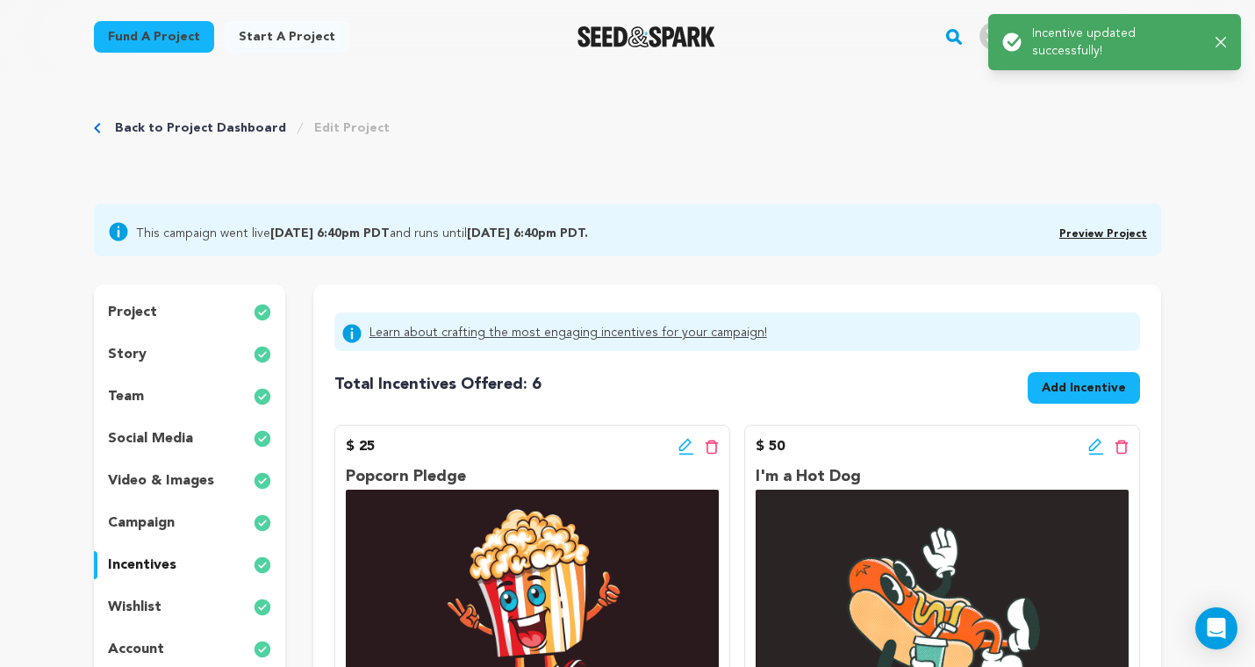
scroll to position [0, 0]
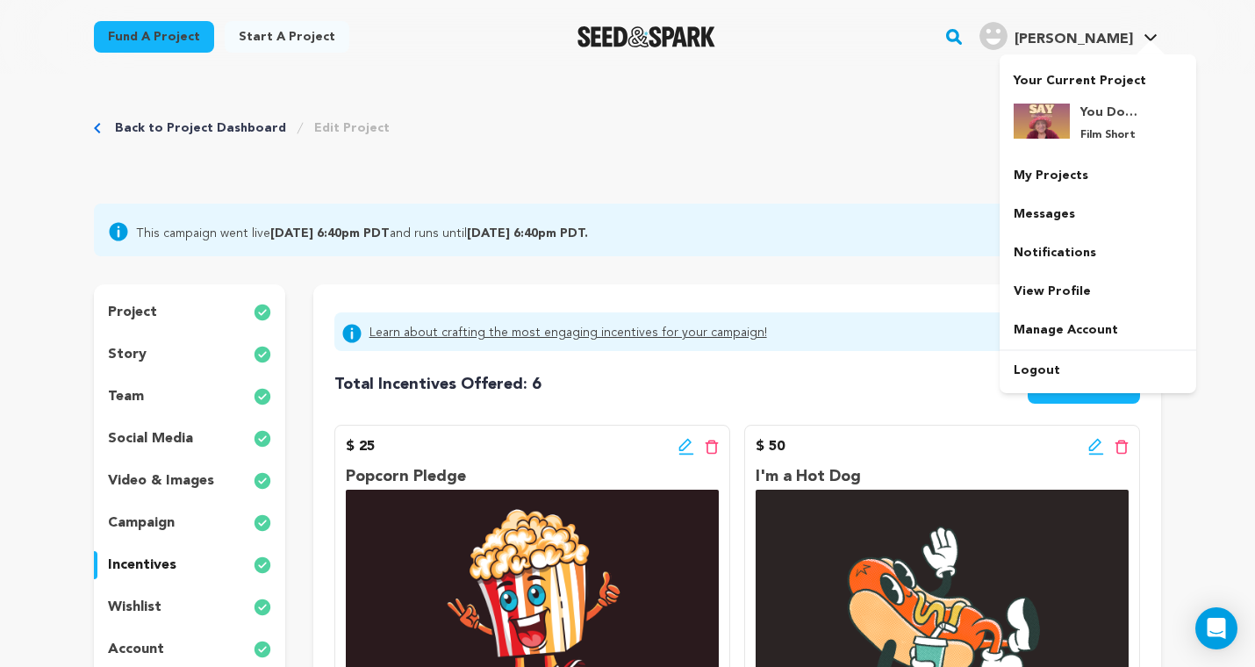
click at [1103, 40] on span "[PERSON_NAME]" at bounding box center [1073, 39] width 118 height 14
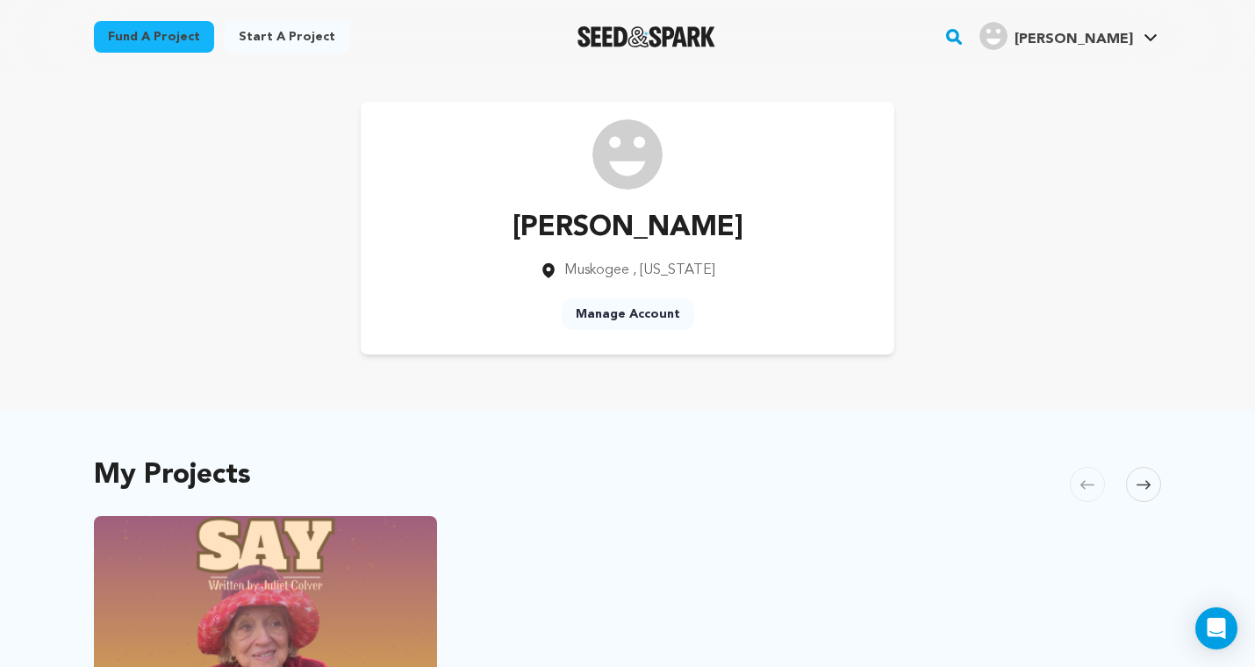
click at [1059, 124] on div "[PERSON_NAME] [GEOGRAPHIC_DATA] , [US_STATE] Manage Account" at bounding box center [627, 228] width 1067 height 253
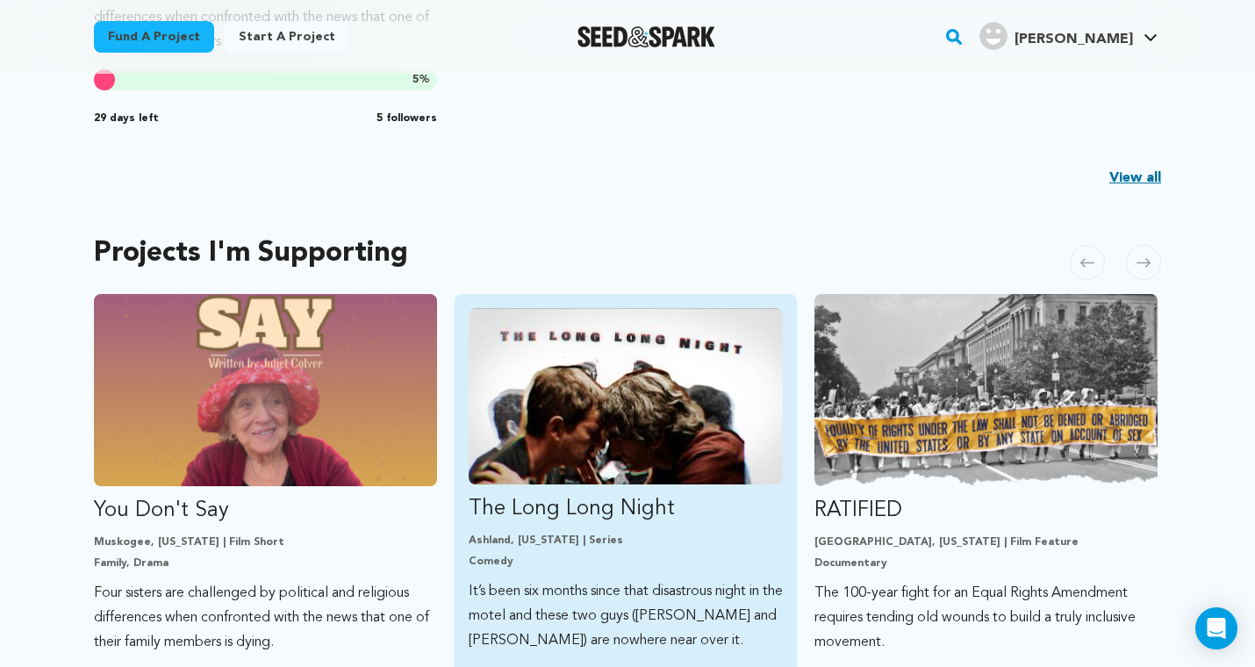
scroll to position [836, 0]
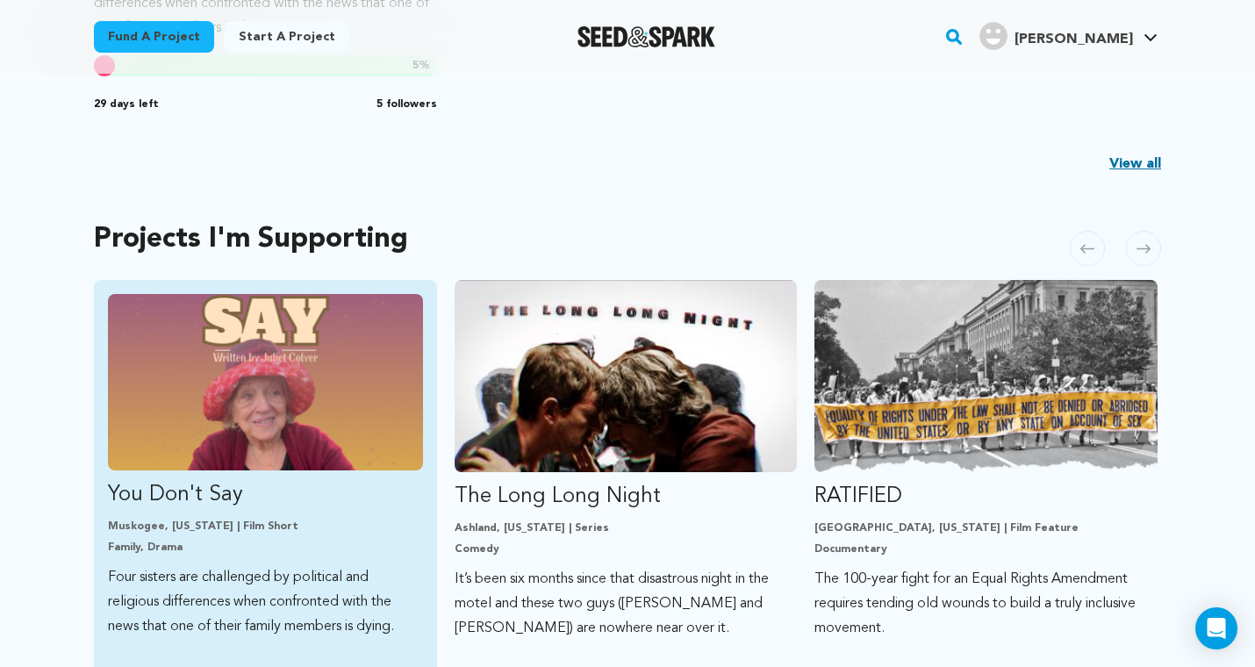
click at [261, 518] on link "You Don't Say Muskogee, Oklahoma | Film Short Family, Drama Four sisters are ch…" at bounding box center [265, 466] width 315 height 345
